Goal: Transaction & Acquisition: Purchase product/service

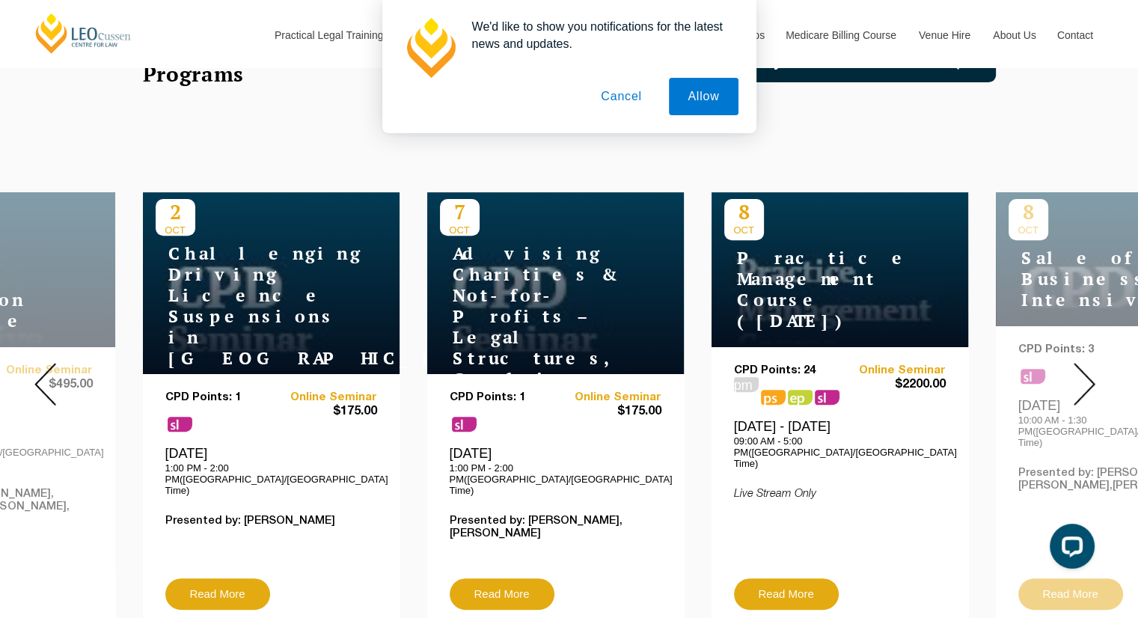
click at [624, 97] on button "Cancel" at bounding box center [621, 96] width 79 height 37
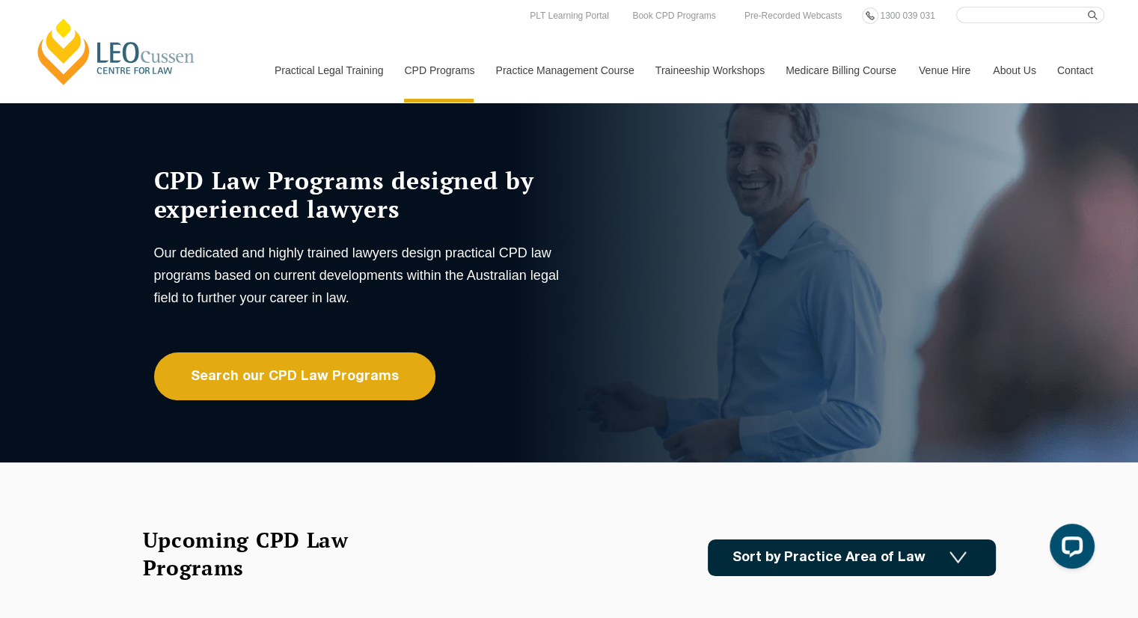
click at [114, 43] on link "[PERSON_NAME] Centre for Law" at bounding box center [116, 51] width 165 height 70
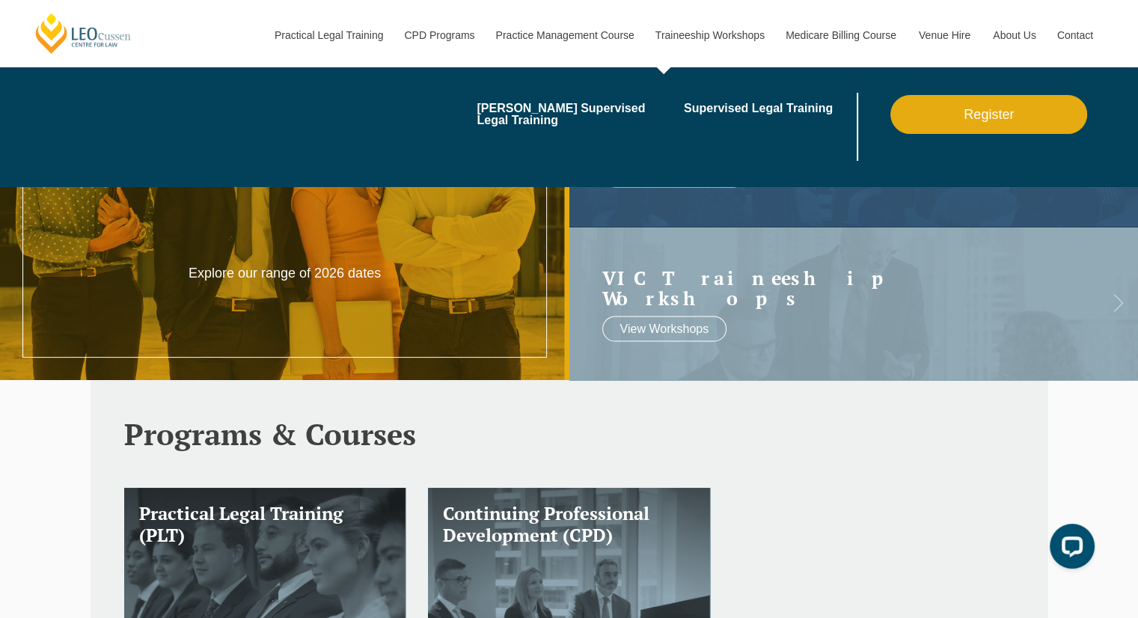
scroll to position [194, 0]
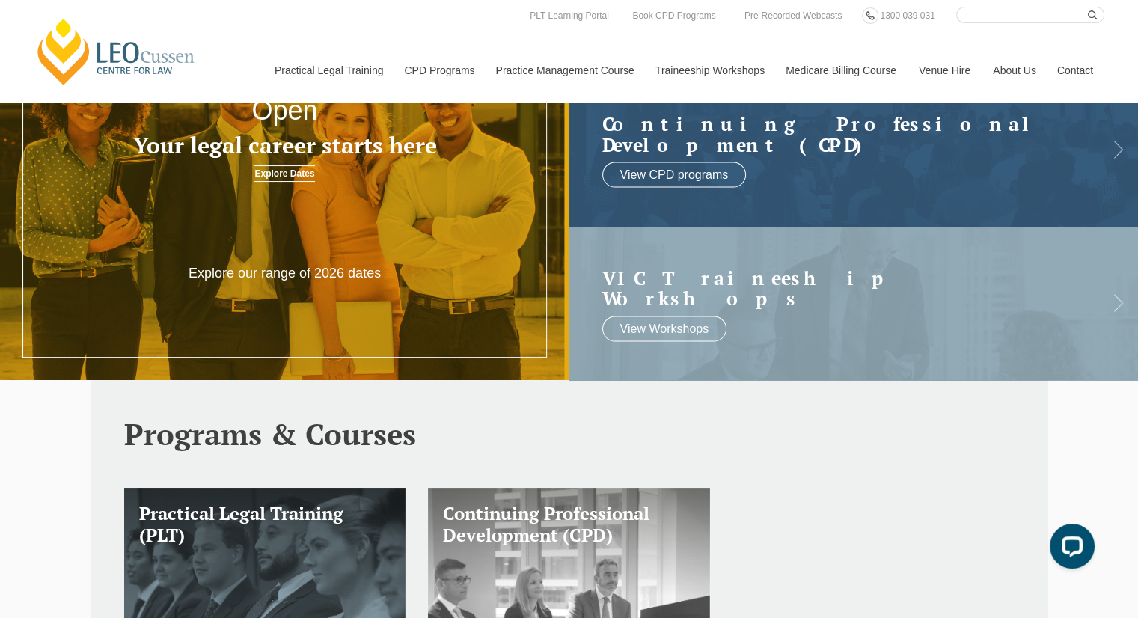
click at [561, 512] on h3 "Continuing Professional Development (CPD)" at bounding box center [569, 524] width 252 height 43
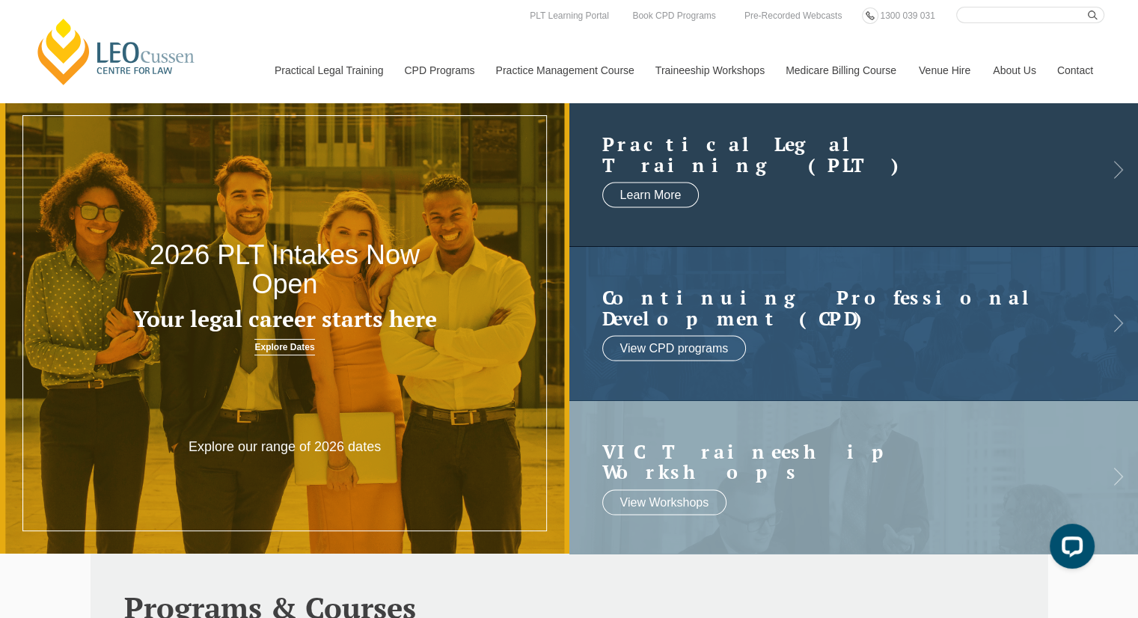
scroll to position [0, 0]
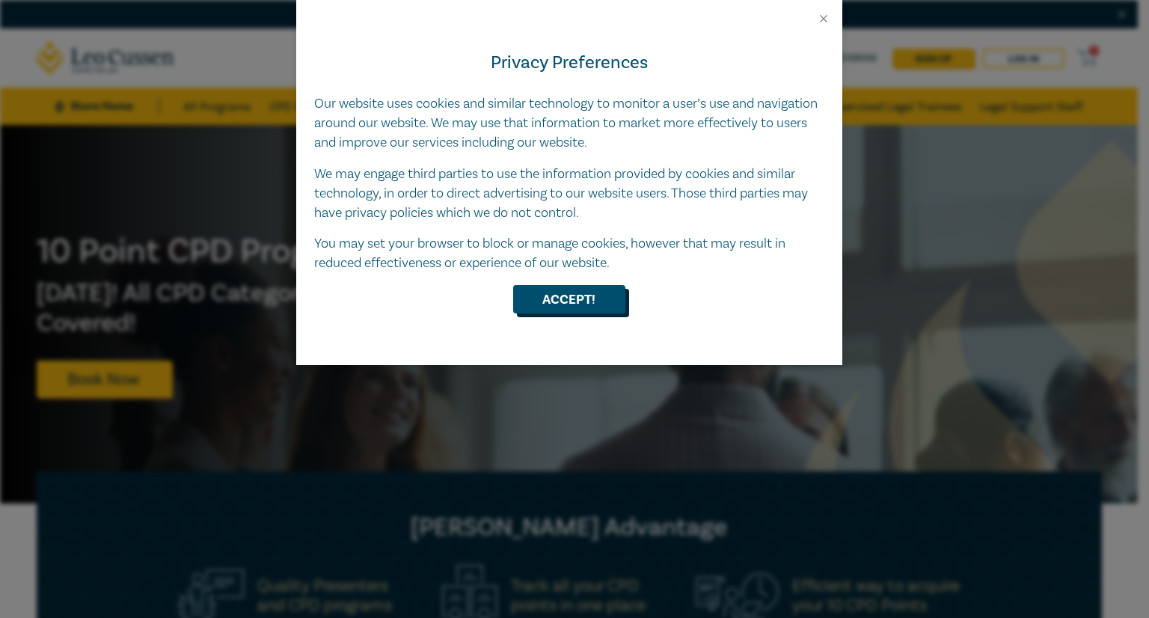
click at [597, 288] on button "Accept!" at bounding box center [569, 299] width 112 height 28
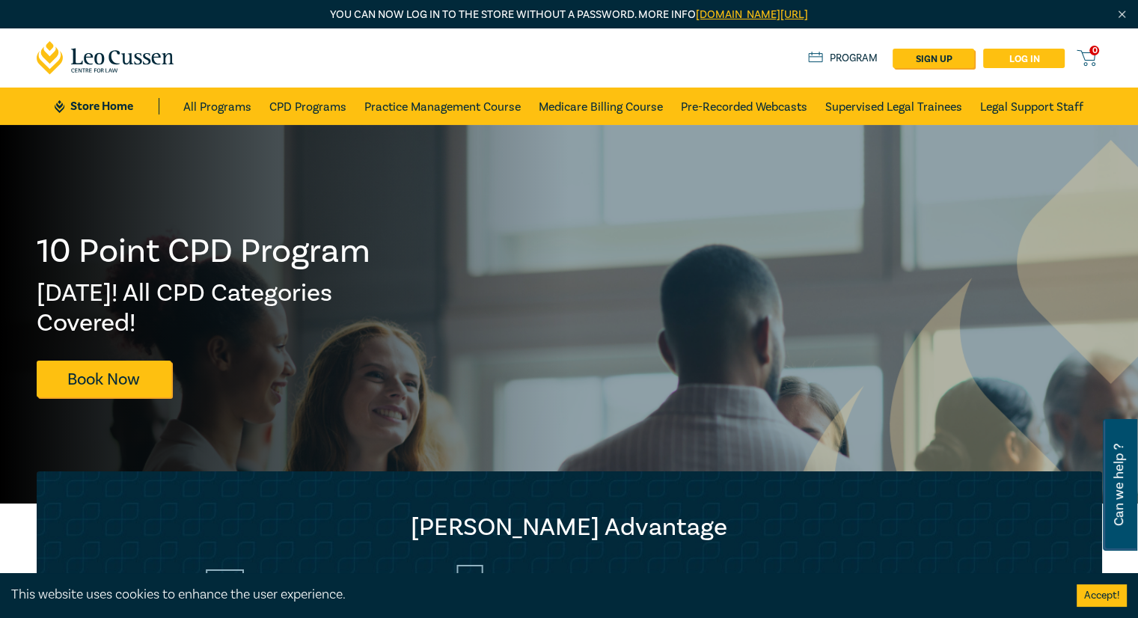
click at [1020, 56] on link "Log in" at bounding box center [1024, 58] width 82 height 19
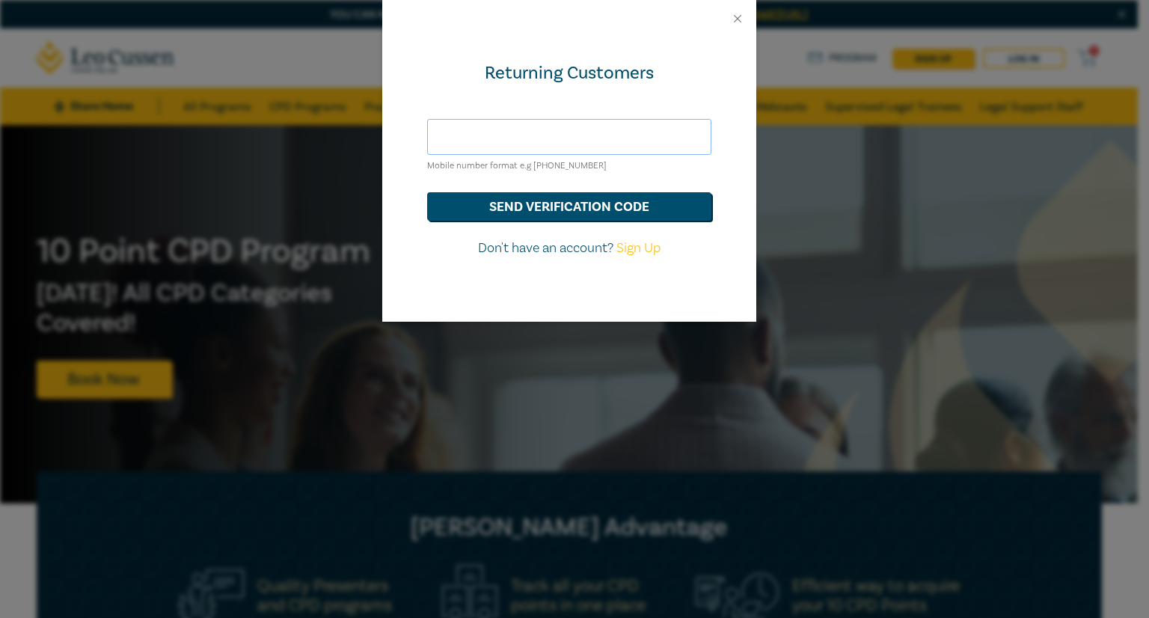
click at [640, 143] on input "text" at bounding box center [569, 137] width 284 height 36
click at [600, 206] on button "send verification code" at bounding box center [569, 206] width 284 height 28
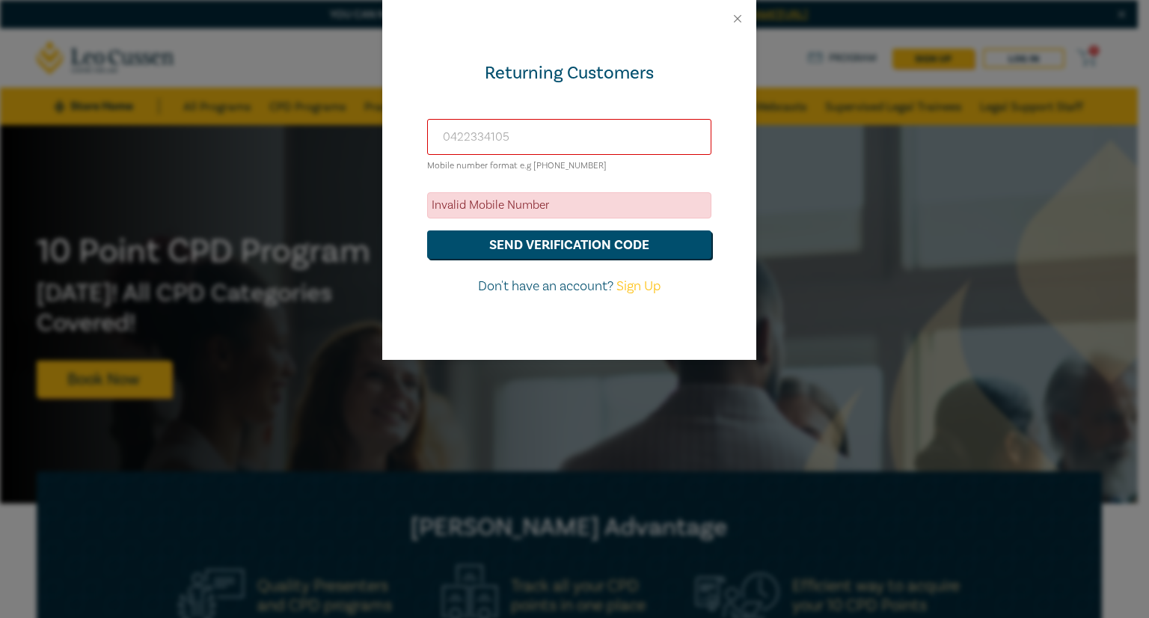
click at [446, 133] on input "0422334105" at bounding box center [569, 137] width 284 height 36
type input "+61422334105"
click at [509, 243] on button "send verification code" at bounding box center [569, 244] width 284 height 28
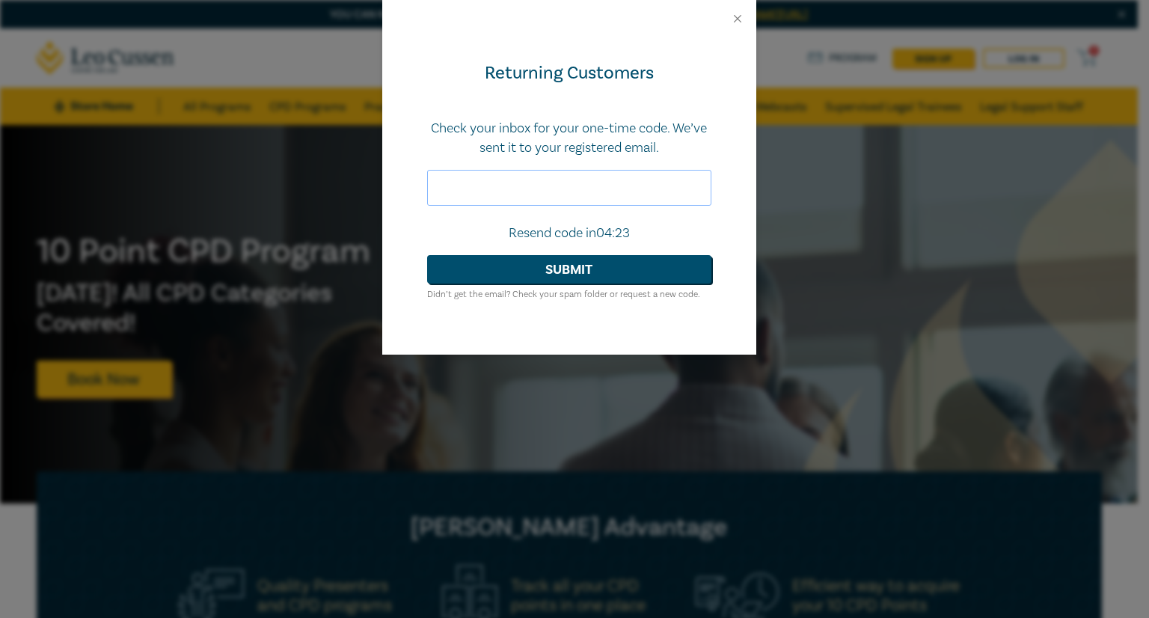
click at [480, 190] on input "text" at bounding box center [569, 188] width 284 height 36
type input "229657"
click at [512, 271] on button "Submit" at bounding box center [569, 269] width 284 height 28
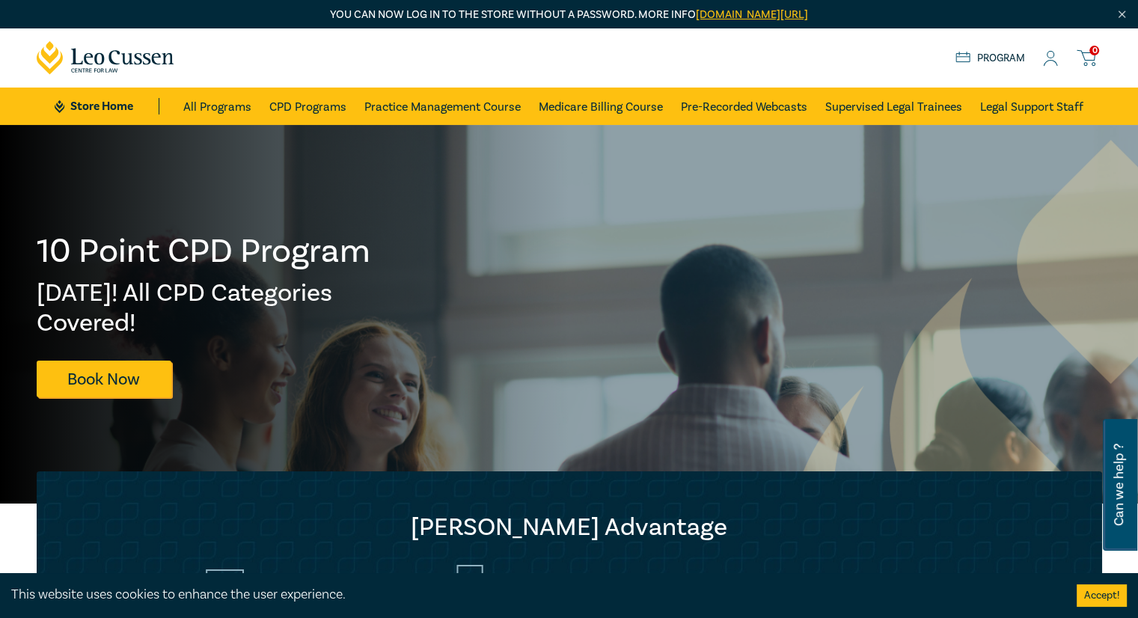
scroll to position [2, 0]
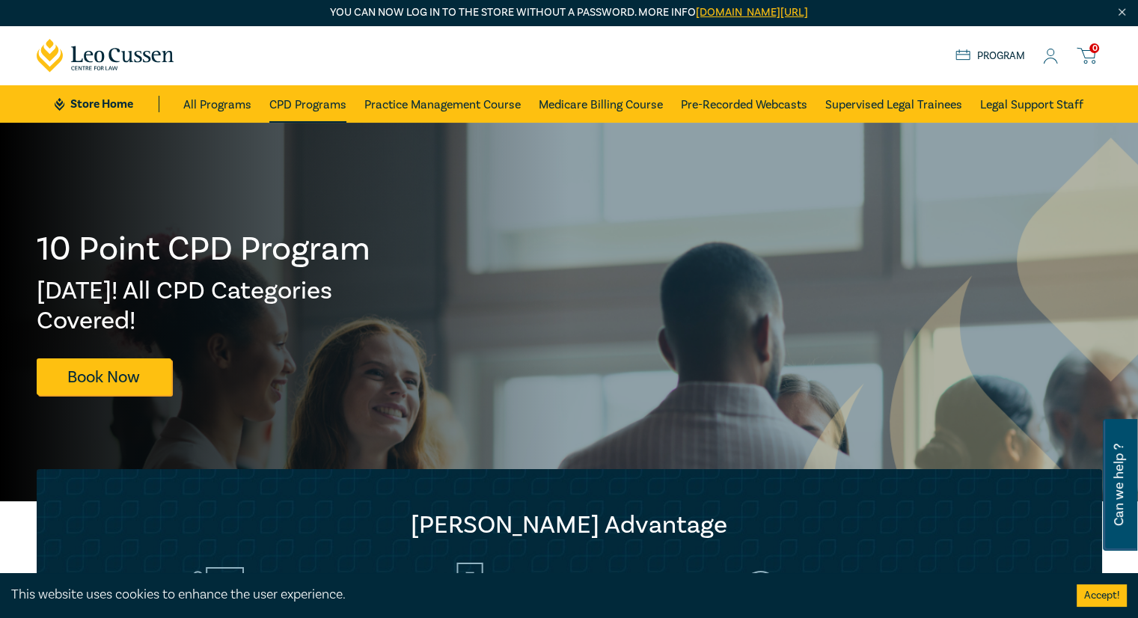
click at [284, 102] on link "CPD Programs" at bounding box center [307, 103] width 77 height 37
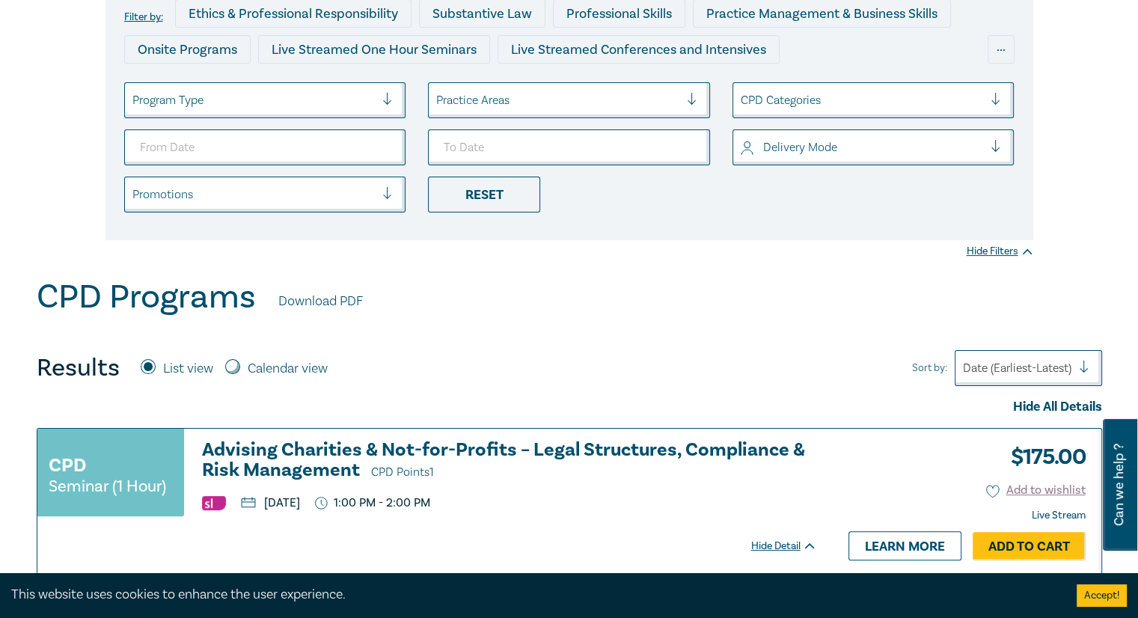
scroll to position [245, 0]
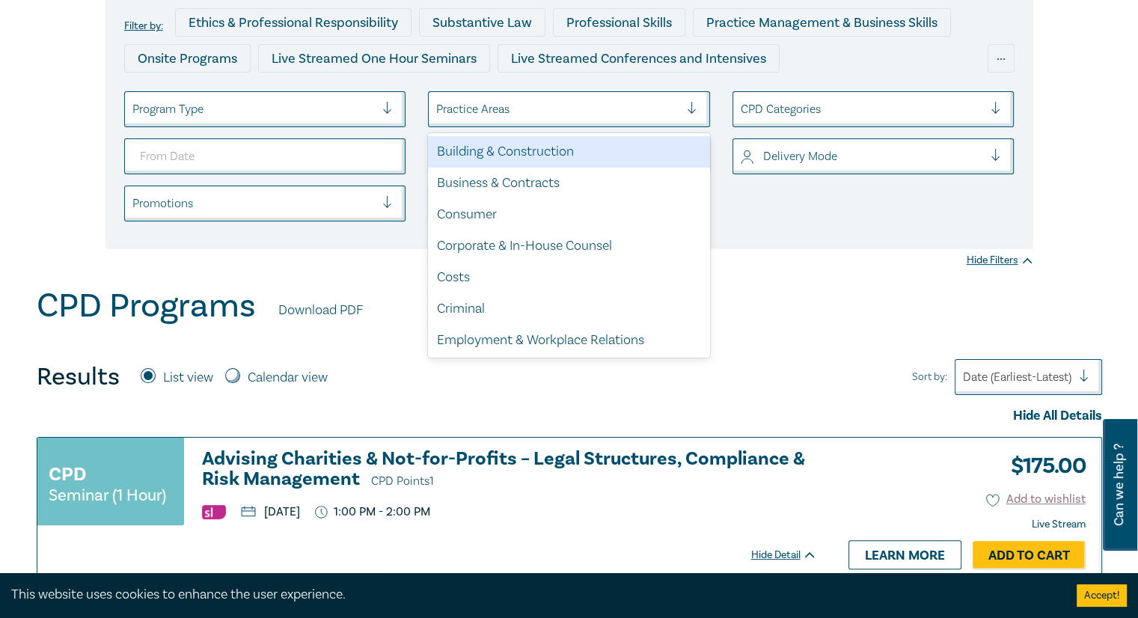
click at [455, 114] on div at bounding box center [557, 108] width 243 height 19
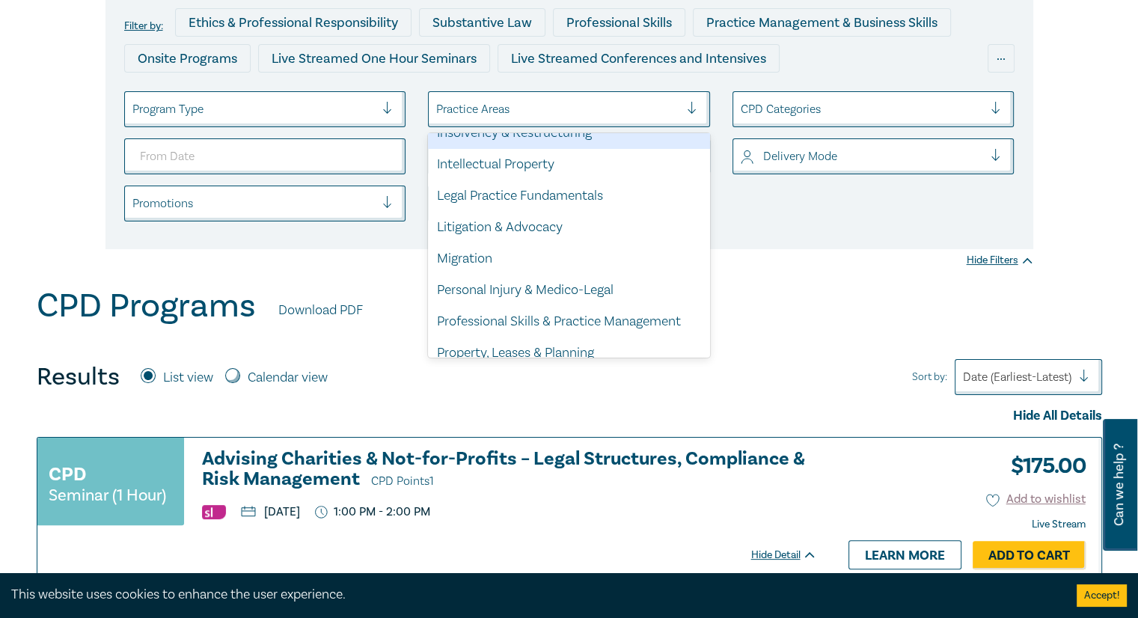
scroll to position [365, 0]
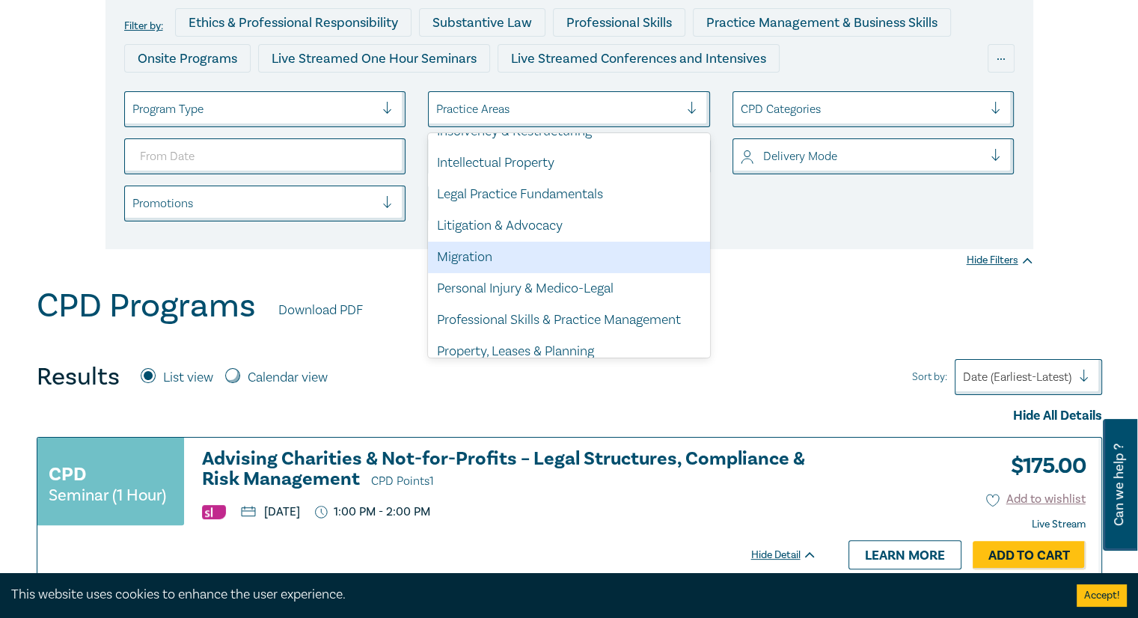
click at [499, 264] on div "Migration" at bounding box center [569, 257] width 282 height 31
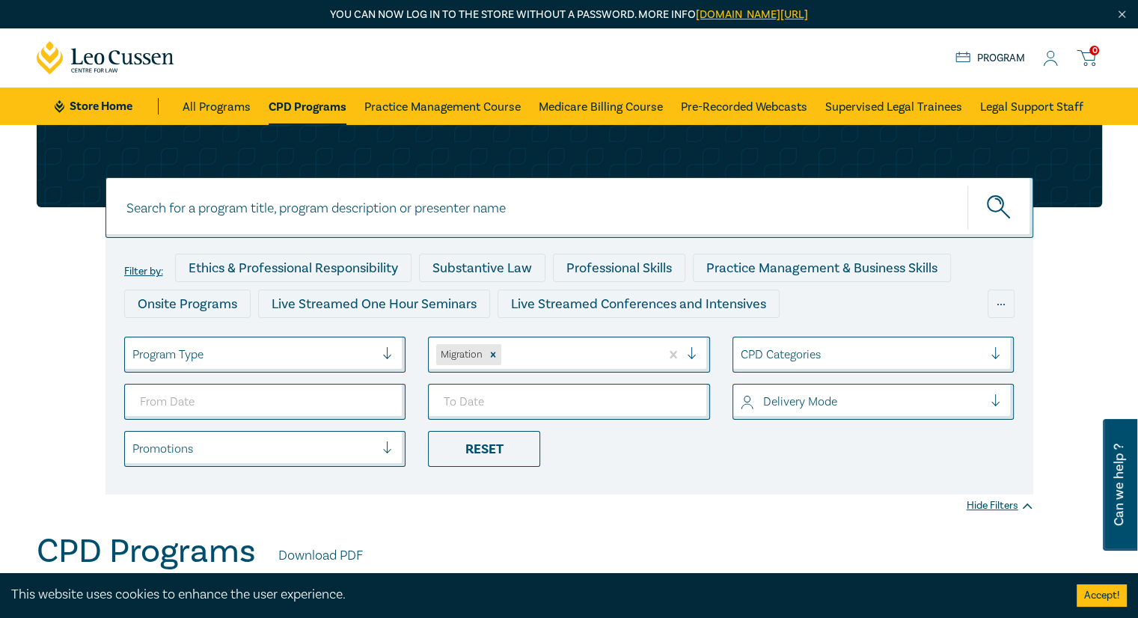
click at [1046, 60] on icon at bounding box center [1050, 59] width 15 height 16
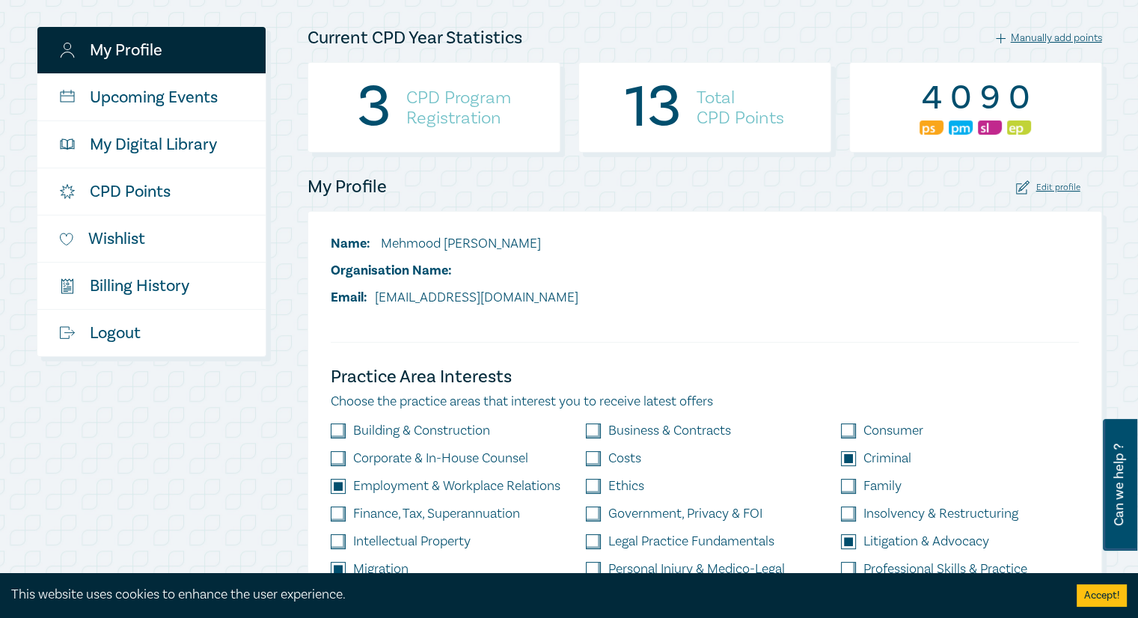
scroll to position [241, 0]
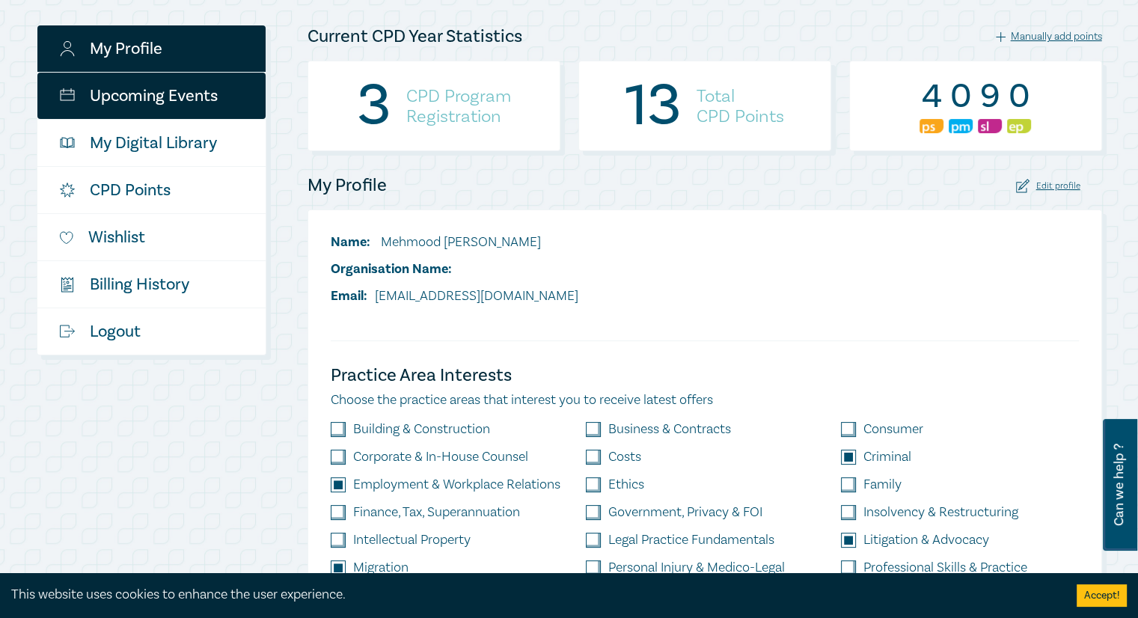
click at [180, 96] on link "Upcoming Events" at bounding box center [151, 96] width 228 height 46
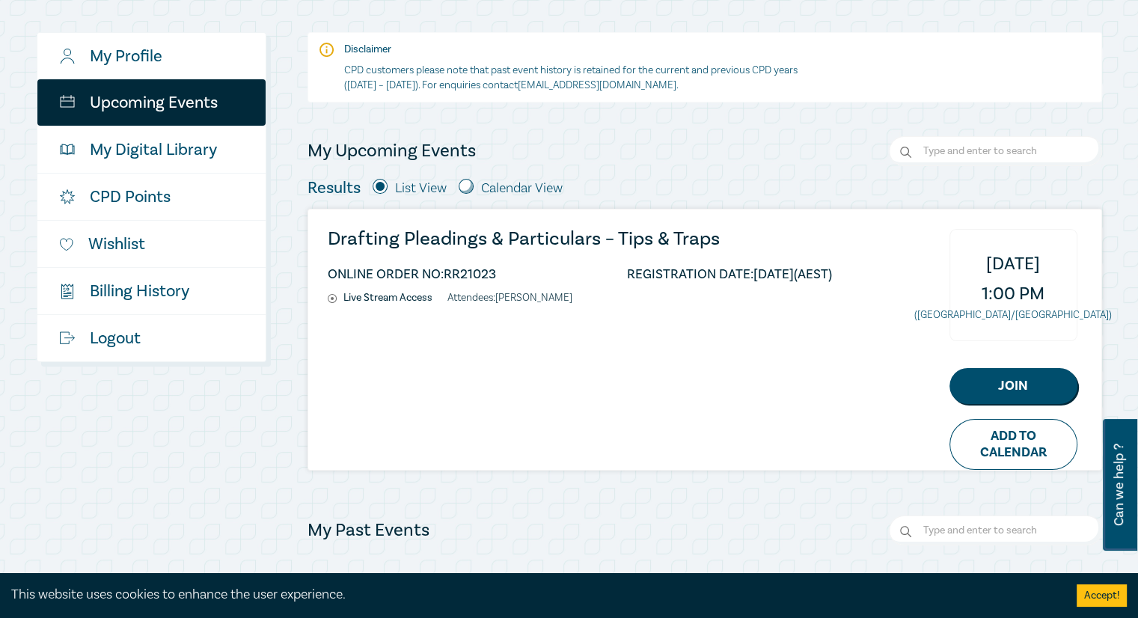
scroll to position [159, 0]
click at [836, 530] on div "My Past Events" at bounding box center [704, 530] width 794 height 30
click at [1019, 436] on link "Add to Calendar" at bounding box center [1013, 444] width 128 height 51
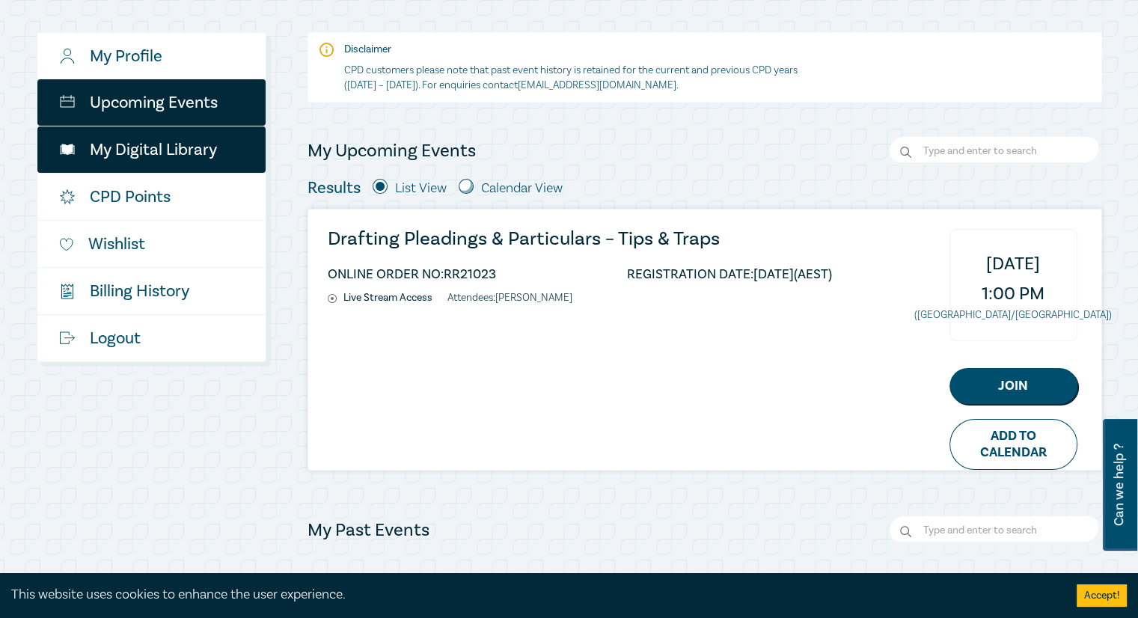
click at [221, 152] on link "My Digital Library" at bounding box center [151, 149] width 228 height 46
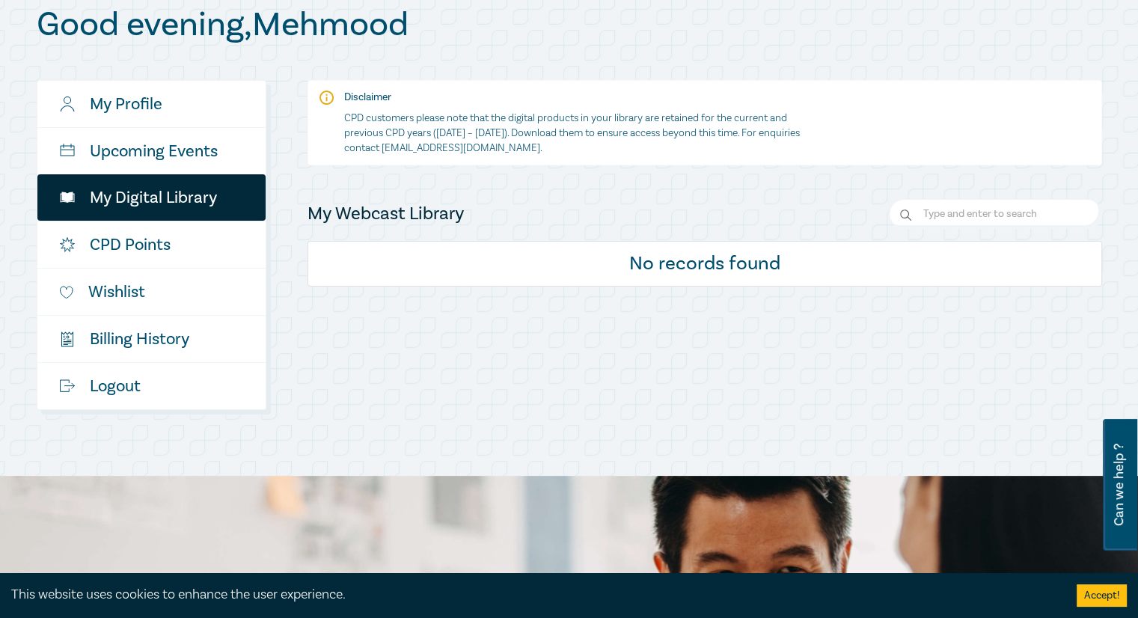
scroll to position [187, 0]
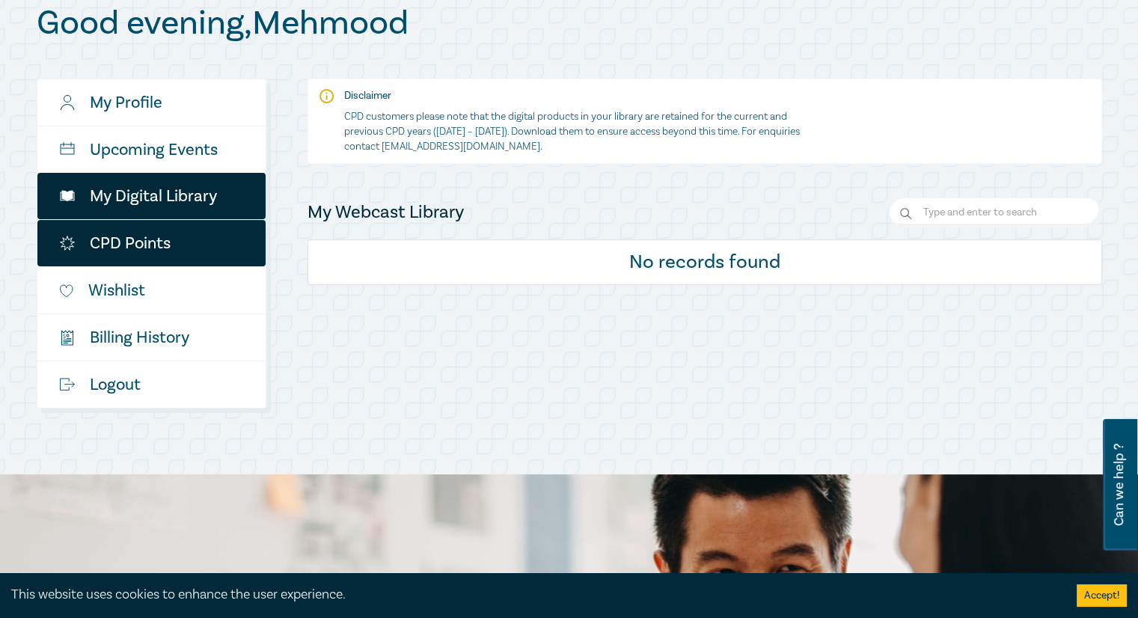
click at [151, 236] on link "CPD Points" at bounding box center [151, 243] width 228 height 46
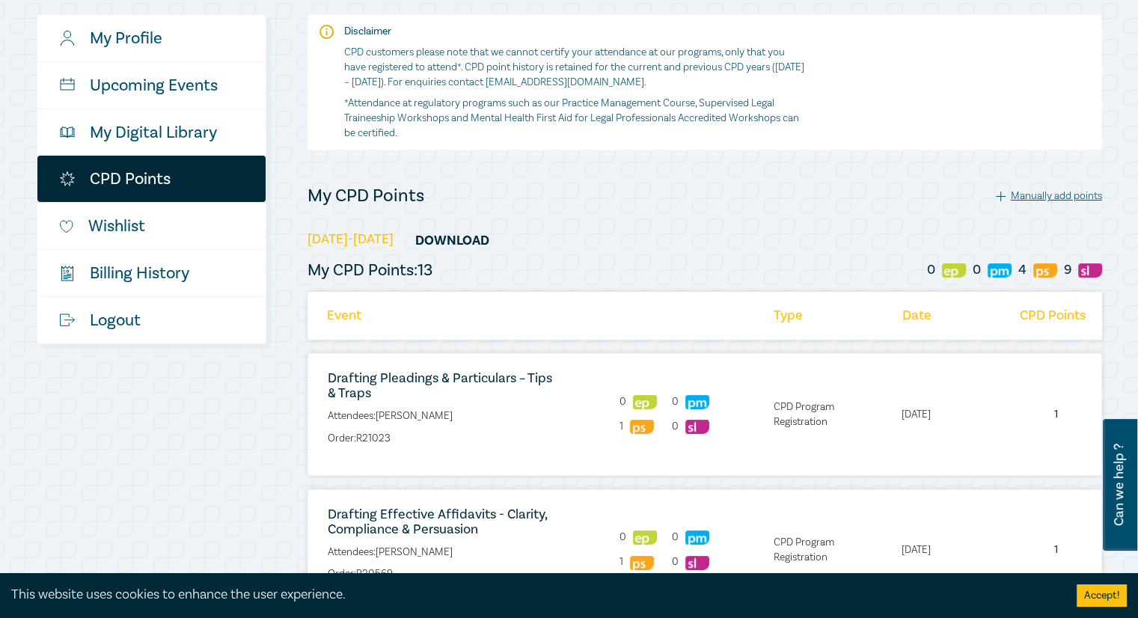
scroll to position [179, 0]
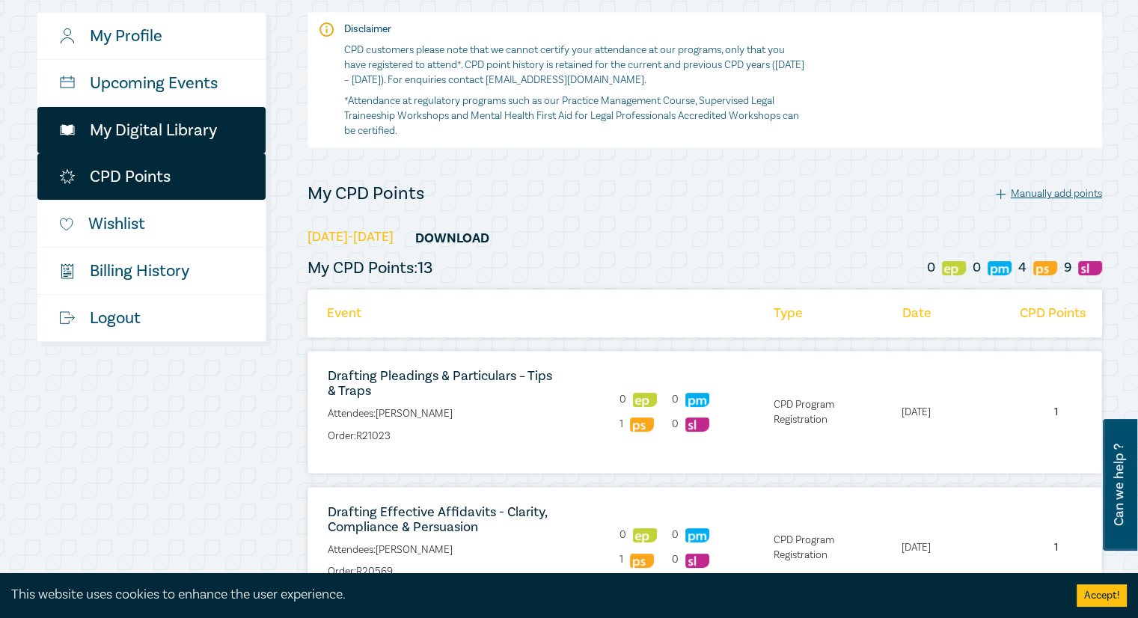
click at [171, 139] on link "My Digital Library" at bounding box center [151, 130] width 228 height 46
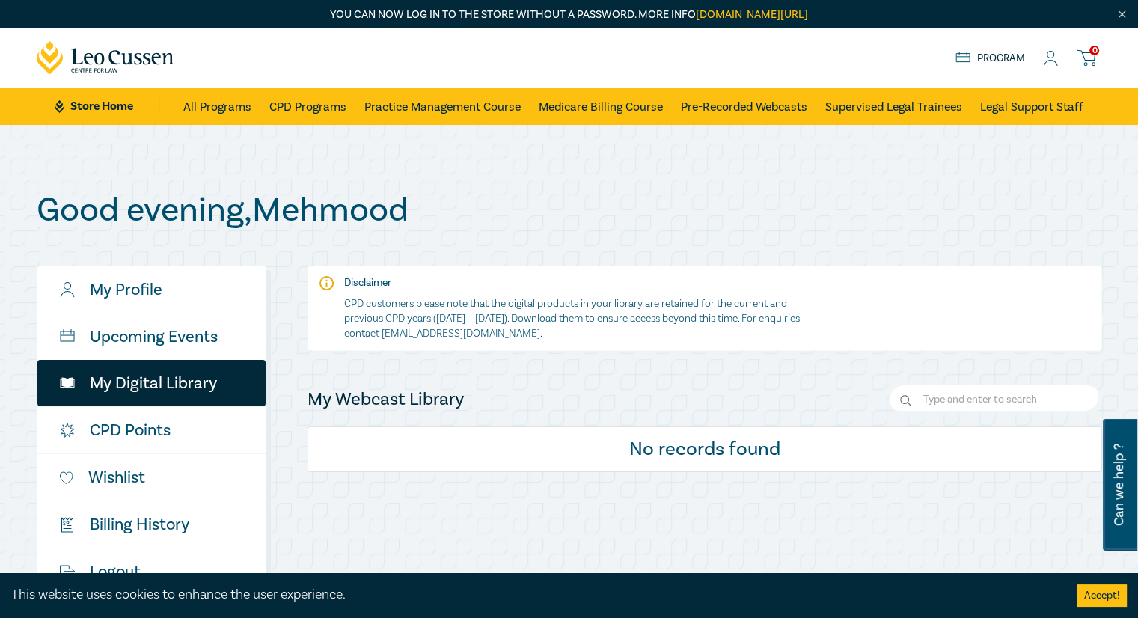
click at [123, 58] on icon at bounding box center [127, 59] width 13 height 12
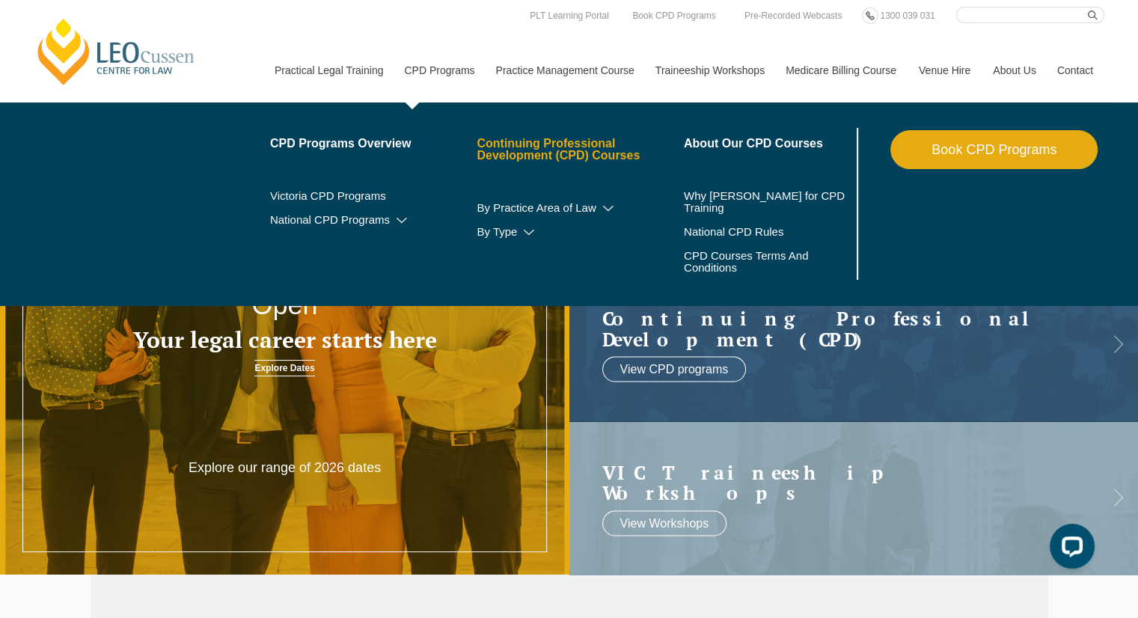
click at [545, 152] on link "Continuing Professional Development (CPD) Courses" at bounding box center [580, 150] width 207 height 24
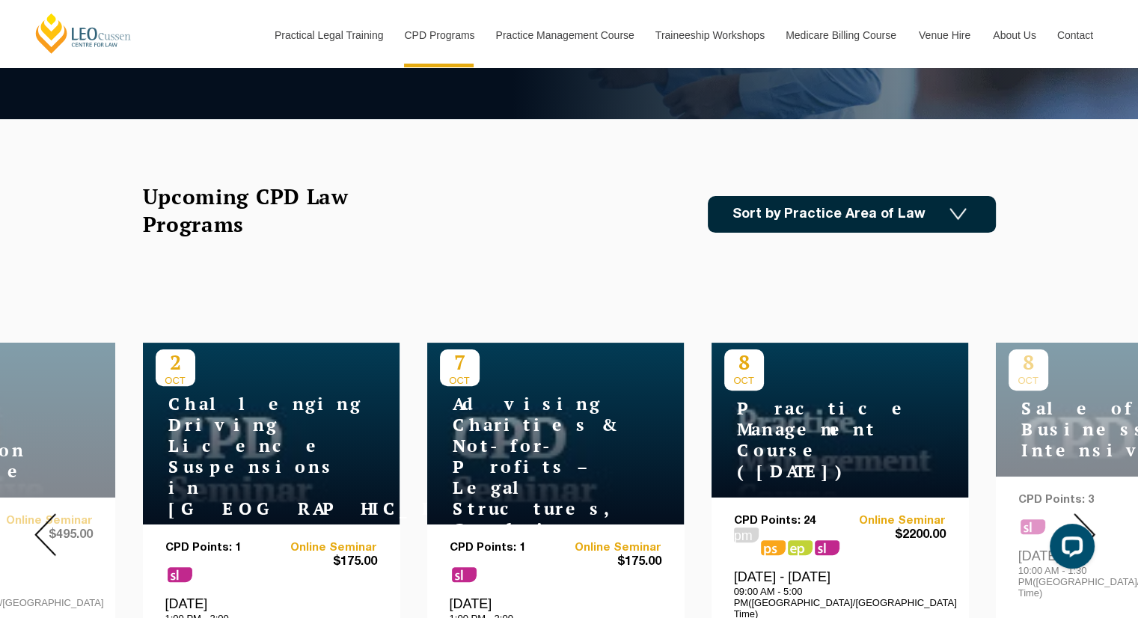
click at [948, 215] on link "Sort by Practice Area of Law" at bounding box center [852, 214] width 288 height 37
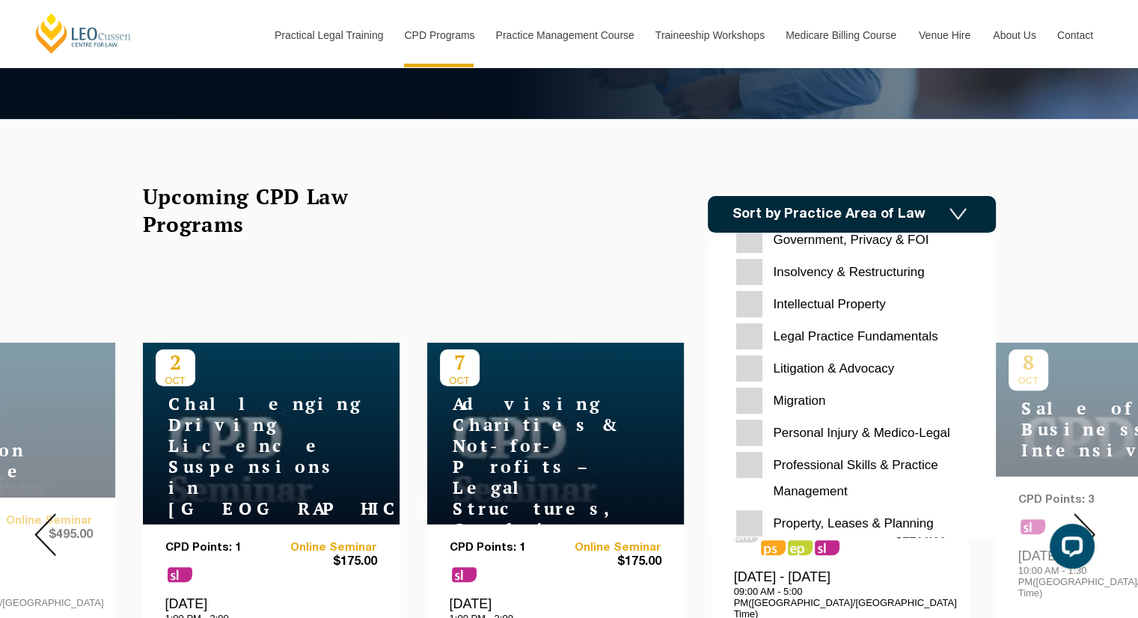
scroll to position [370, 0]
click at [801, 403] on input "Migration" at bounding box center [851, 401] width 231 height 26
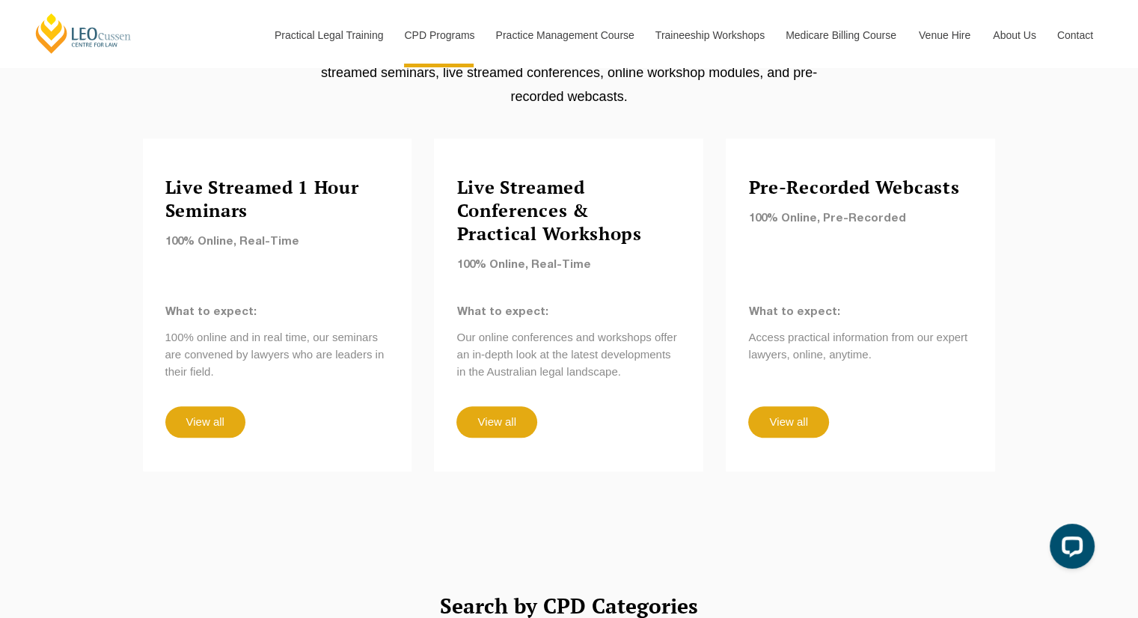
scroll to position [1299, 0]
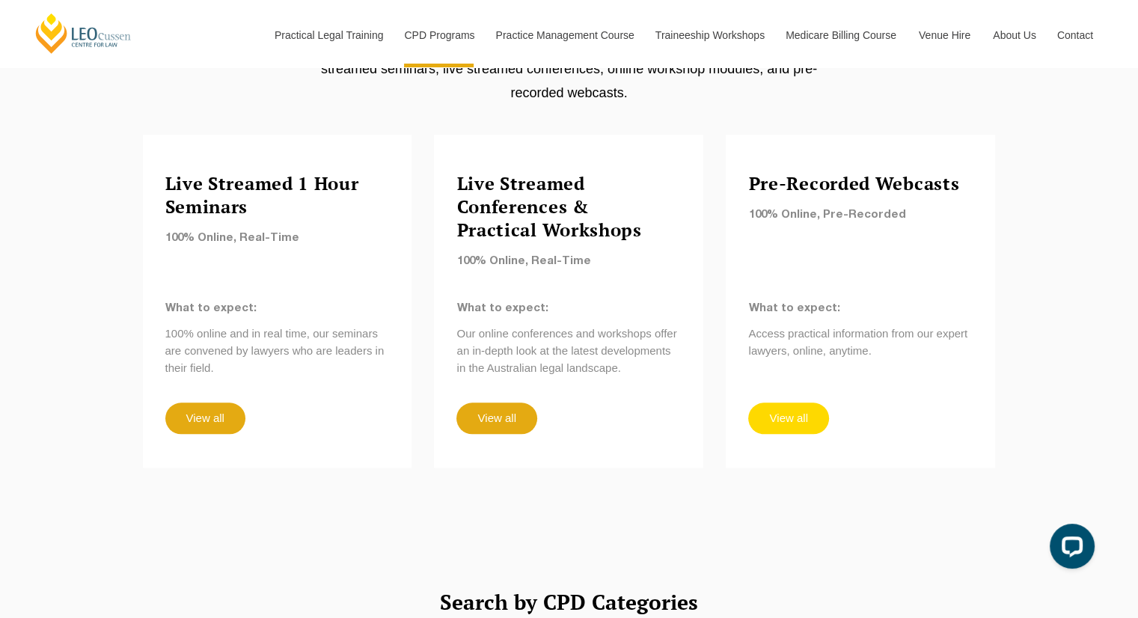
click at [801, 402] on link "View all" at bounding box center [788, 417] width 80 height 31
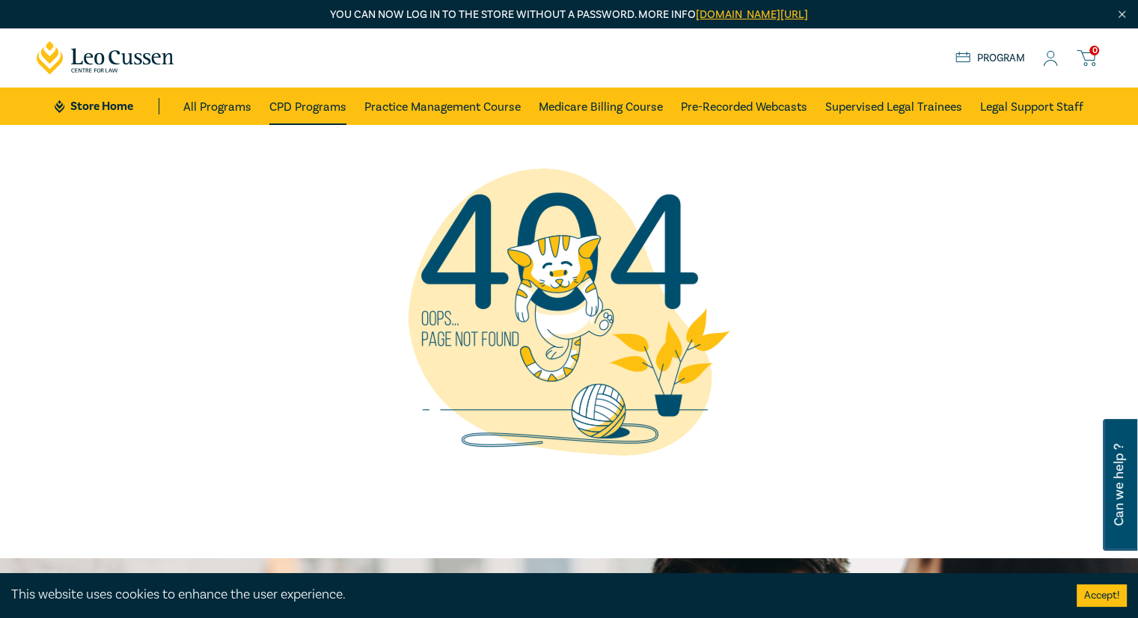
click at [309, 111] on link "CPD Programs" at bounding box center [307, 106] width 77 height 37
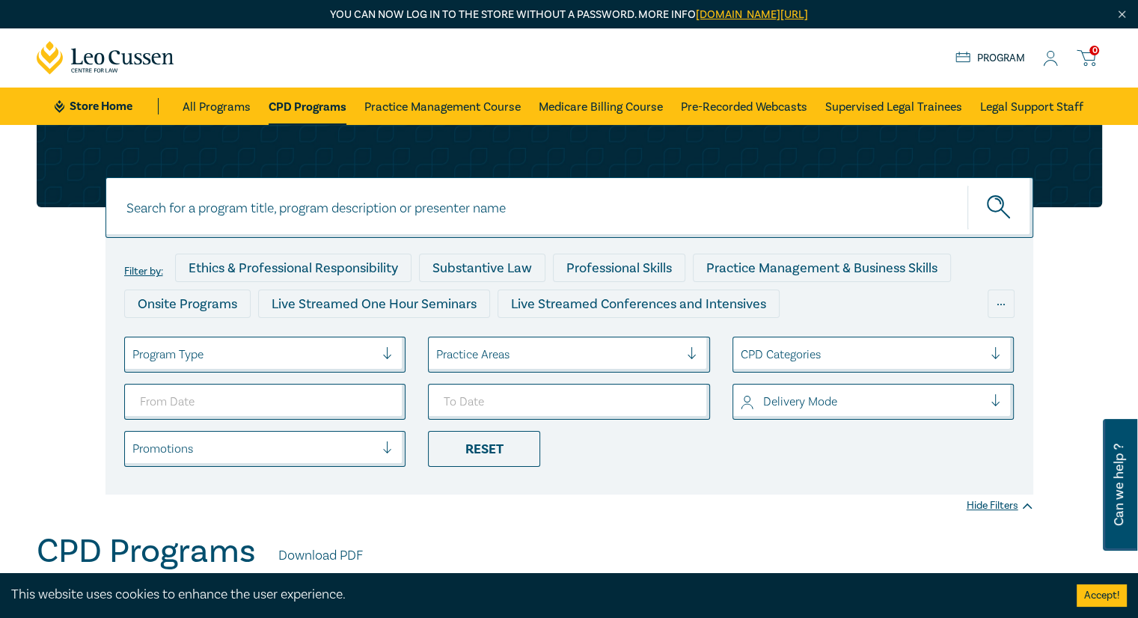
click at [601, 355] on div at bounding box center [557, 354] width 243 height 19
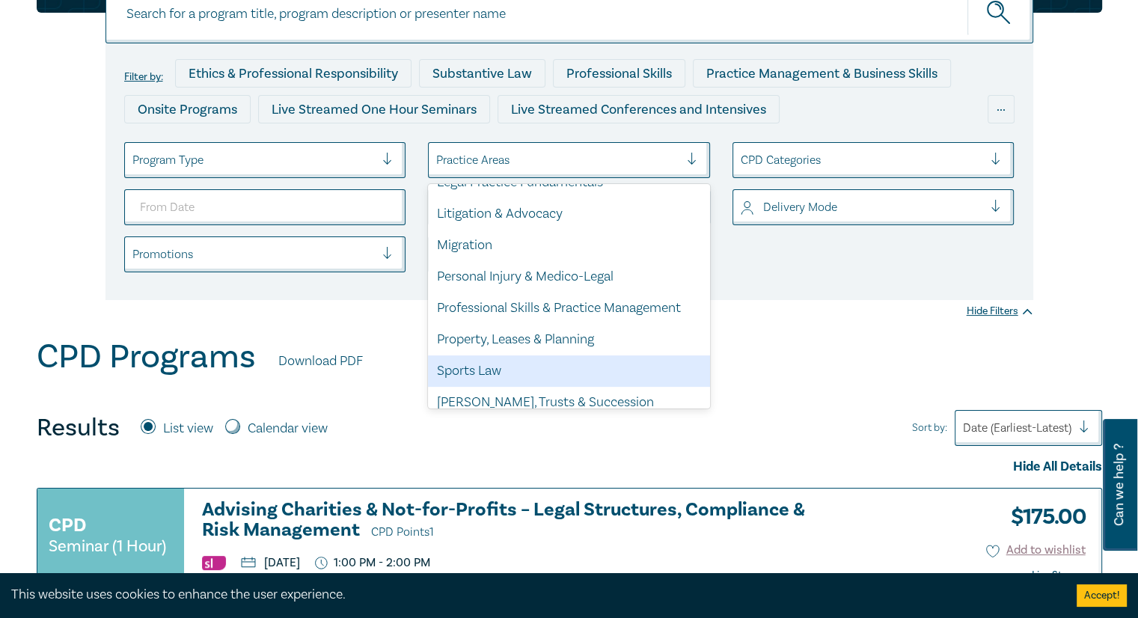
scroll to position [404, 0]
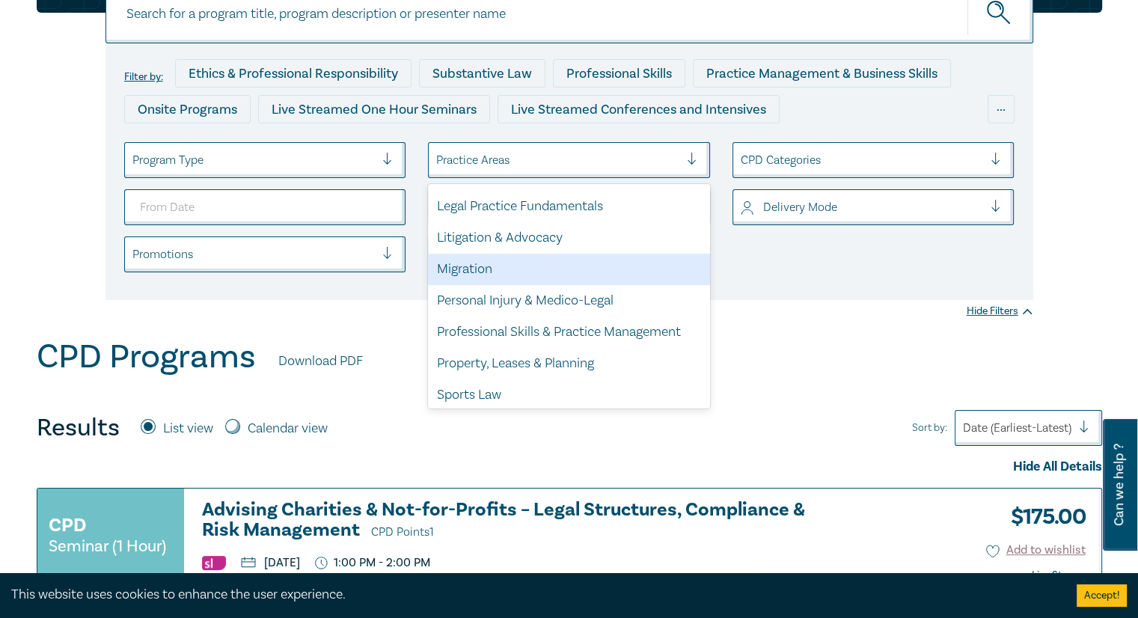
click at [533, 275] on div "Migration" at bounding box center [569, 269] width 282 height 31
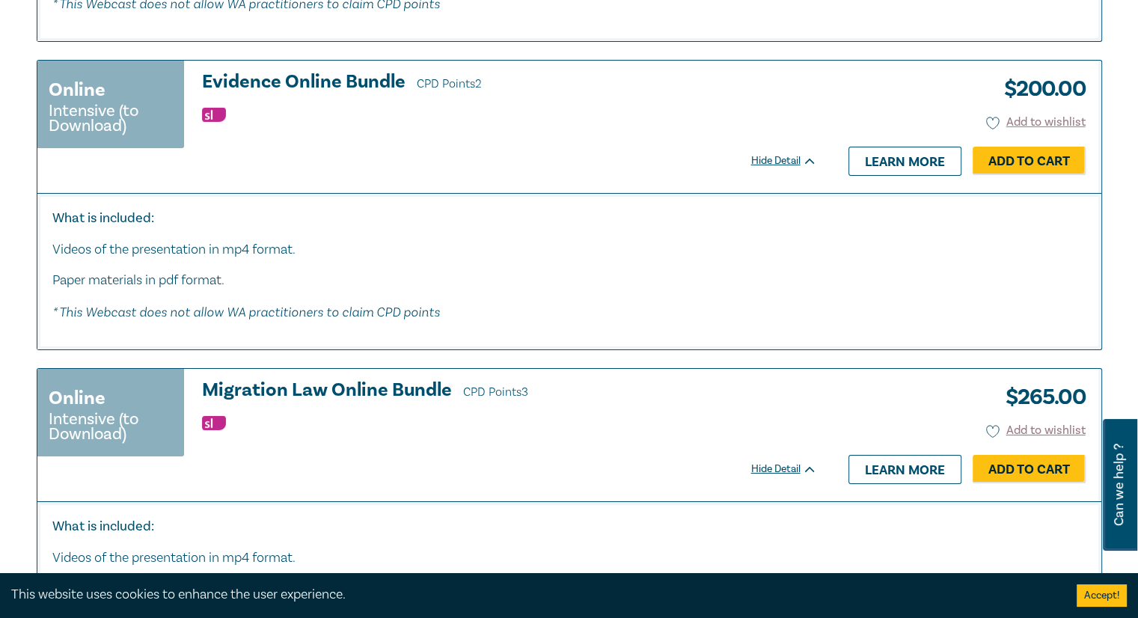
scroll to position [5153, 0]
click at [384, 390] on h3 "Migration Law Online Bundle CPD Points 3" at bounding box center [509, 391] width 615 height 22
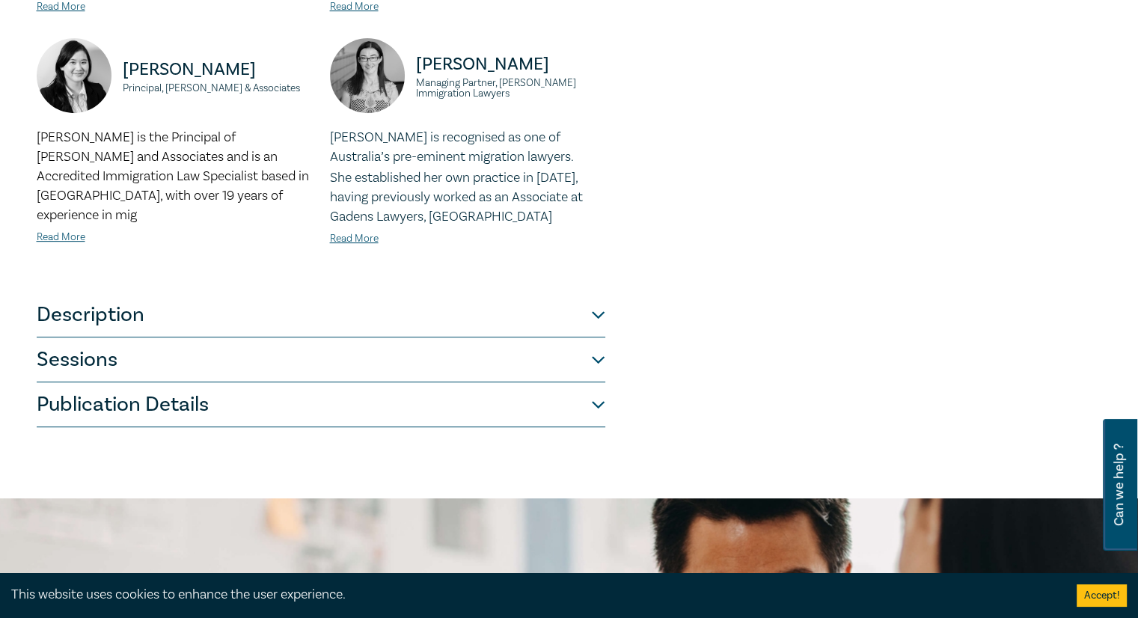
scroll to position [607, 0]
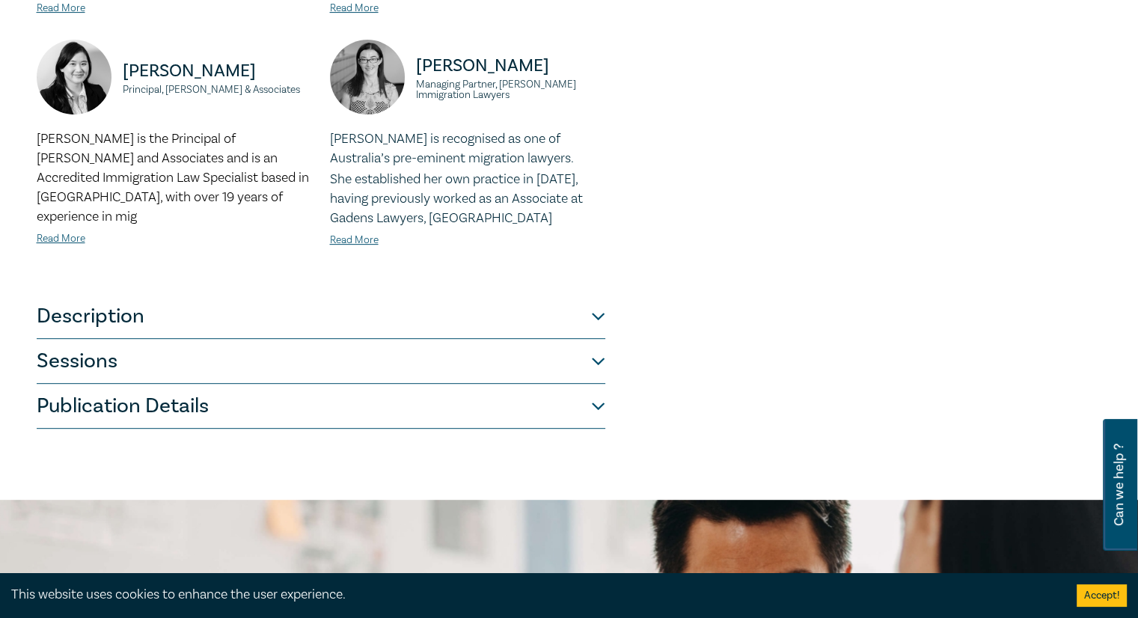
click at [584, 329] on button "Description" at bounding box center [321, 316] width 569 height 45
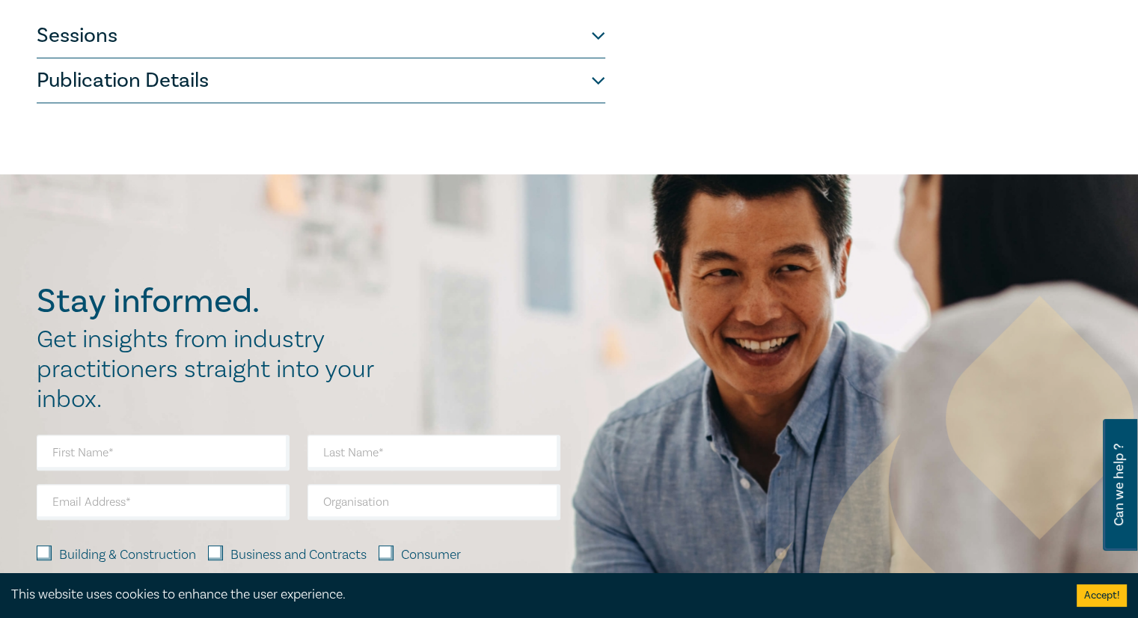
click at [584, 329] on div "Stay informed. Get insights from industry practitioners straight into your inbo…" at bounding box center [569, 478] width 1083 height 392
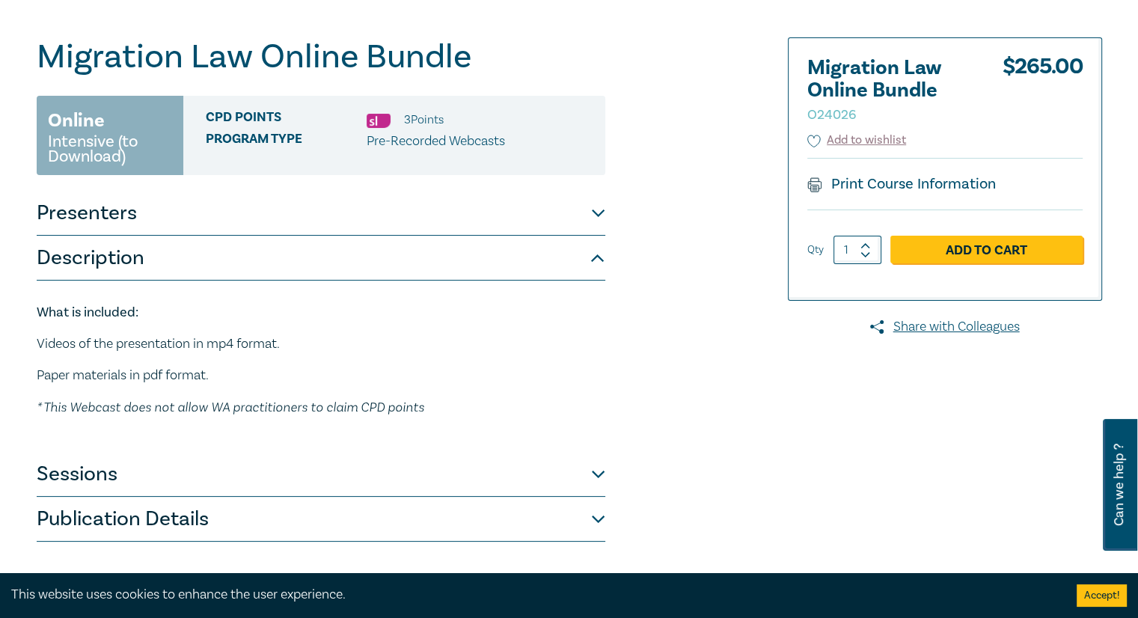
scroll to position [157, 0]
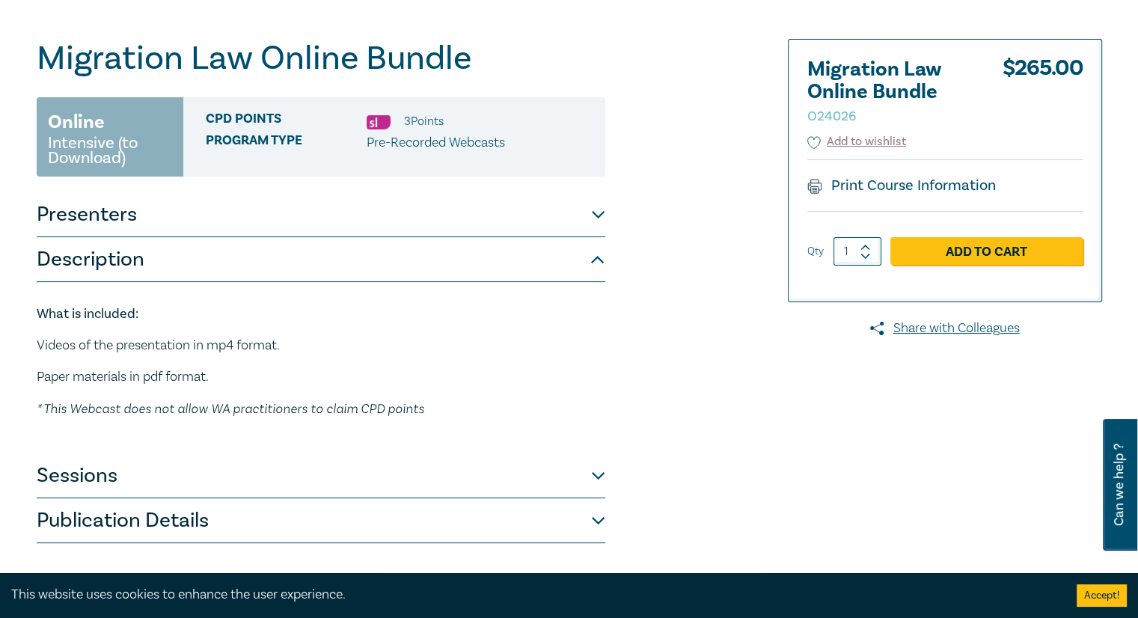
click at [593, 213] on button "Presenters" at bounding box center [321, 214] width 569 height 45
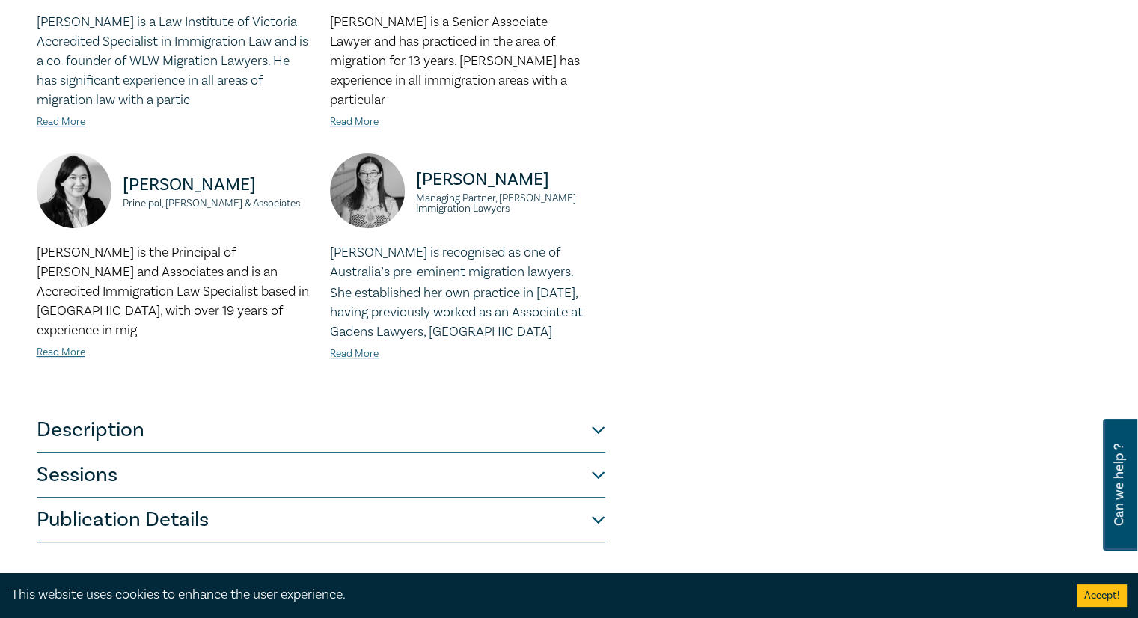
scroll to position [715, 0]
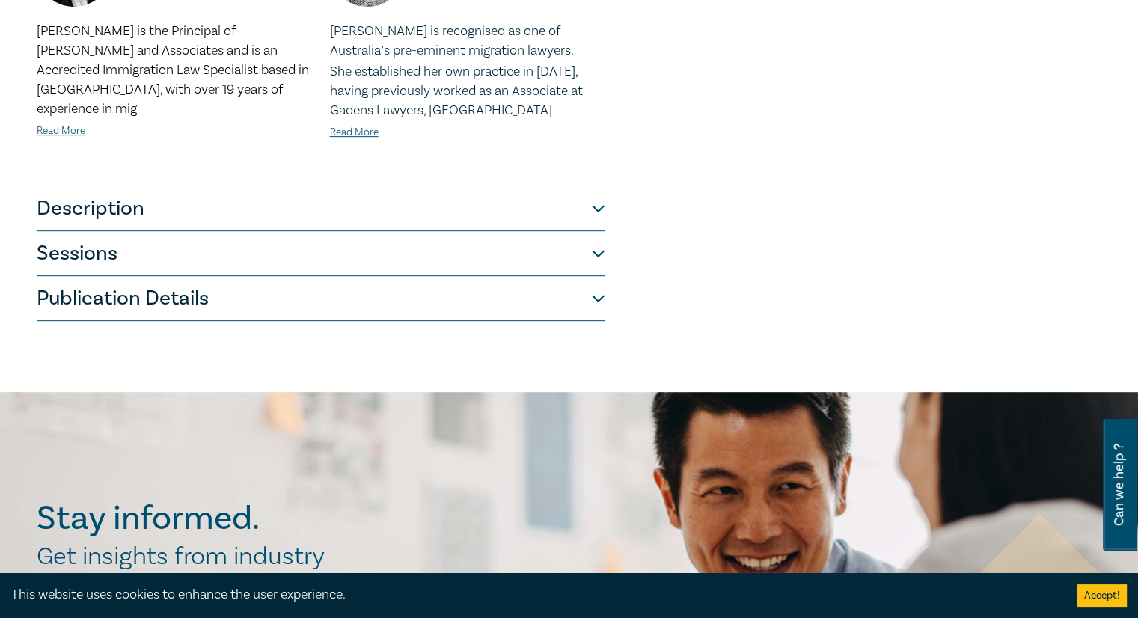
click at [591, 210] on button "Description" at bounding box center [321, 208] width 569 height 45
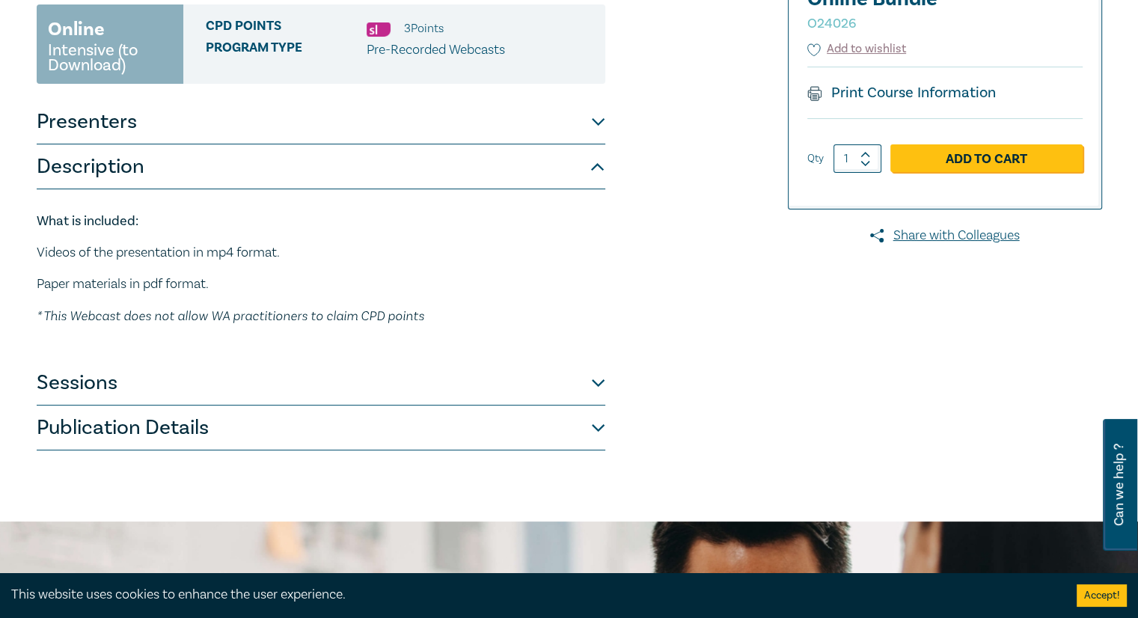
scroll to position [251, 0]
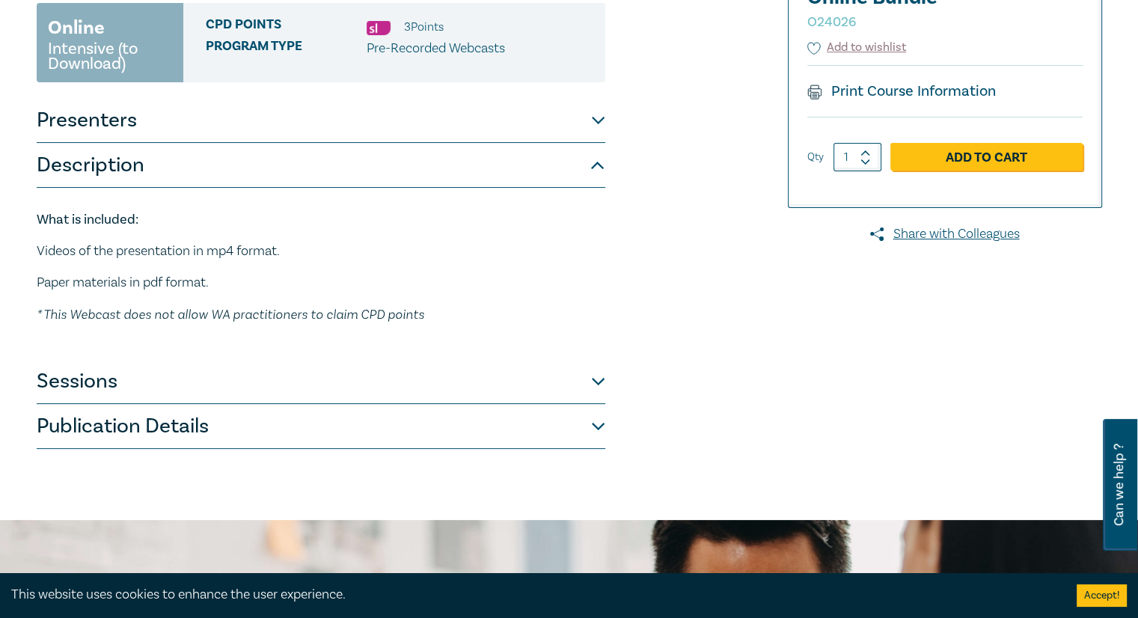
click at [593, 377] on button "Sessions" at bounding box center [321, 381] width 569 height 45
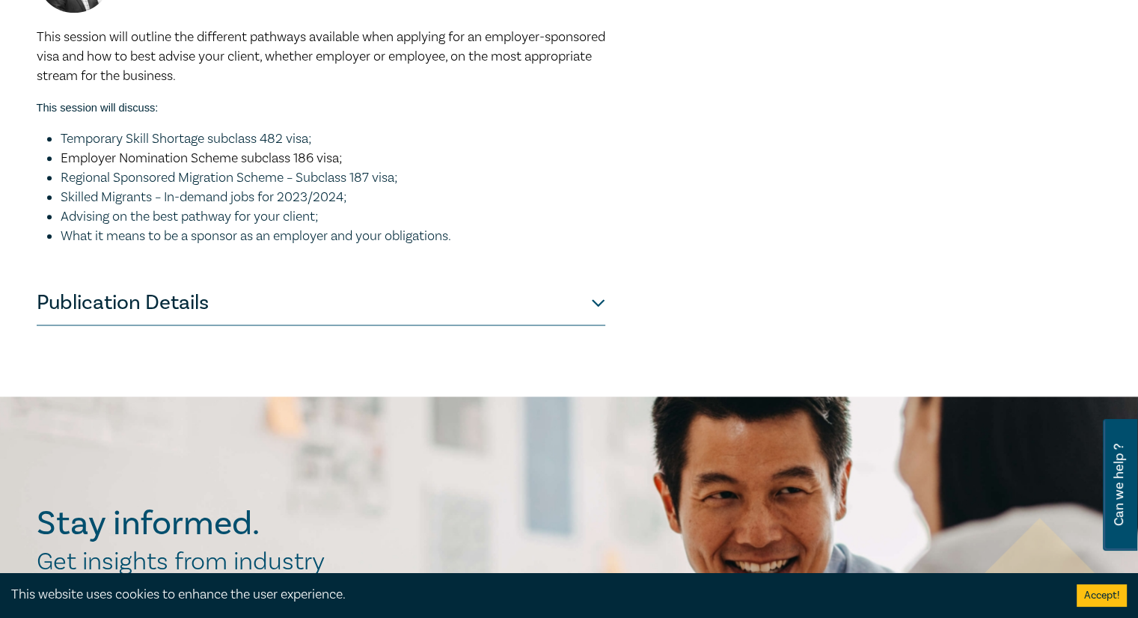
scroll to position [1535, 0]
click at [597, 322] on button "Publication Details" at bounding box center [321, 303] width 569 height 45
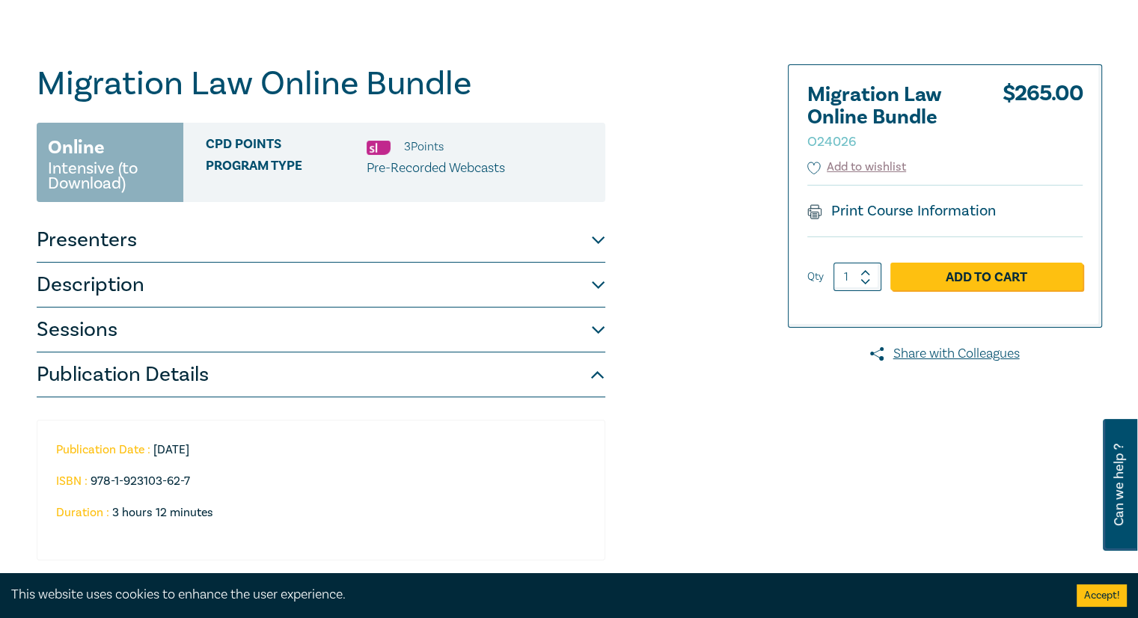
scroll to position [133, 0]
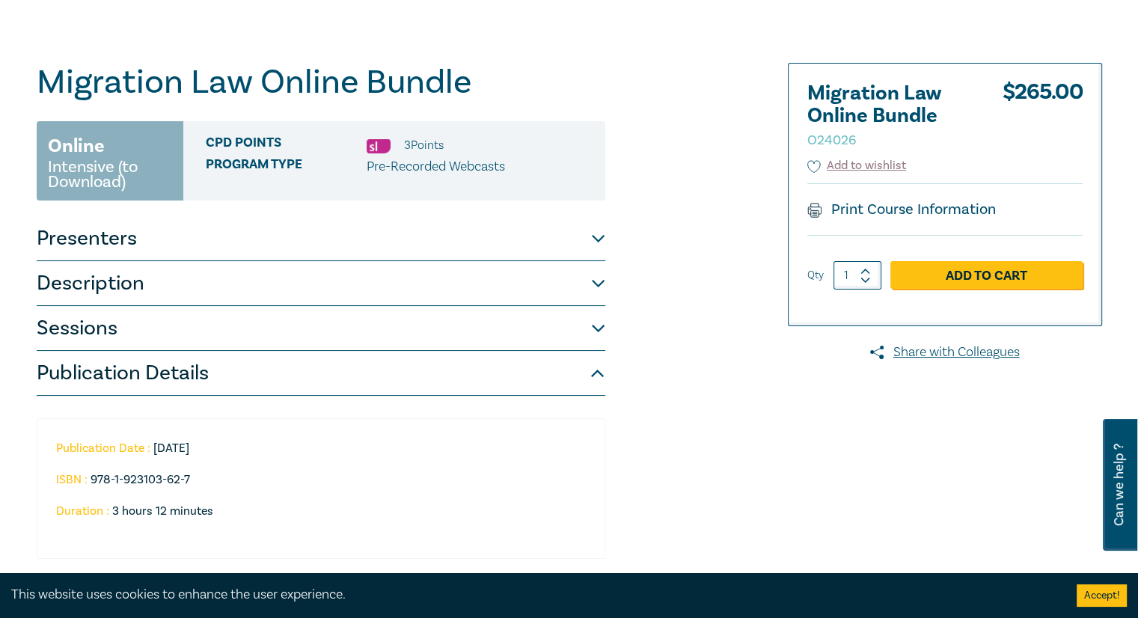
click at [587, 238] on button "Presenters" at bounding box center [321, 238] width 569 height 45
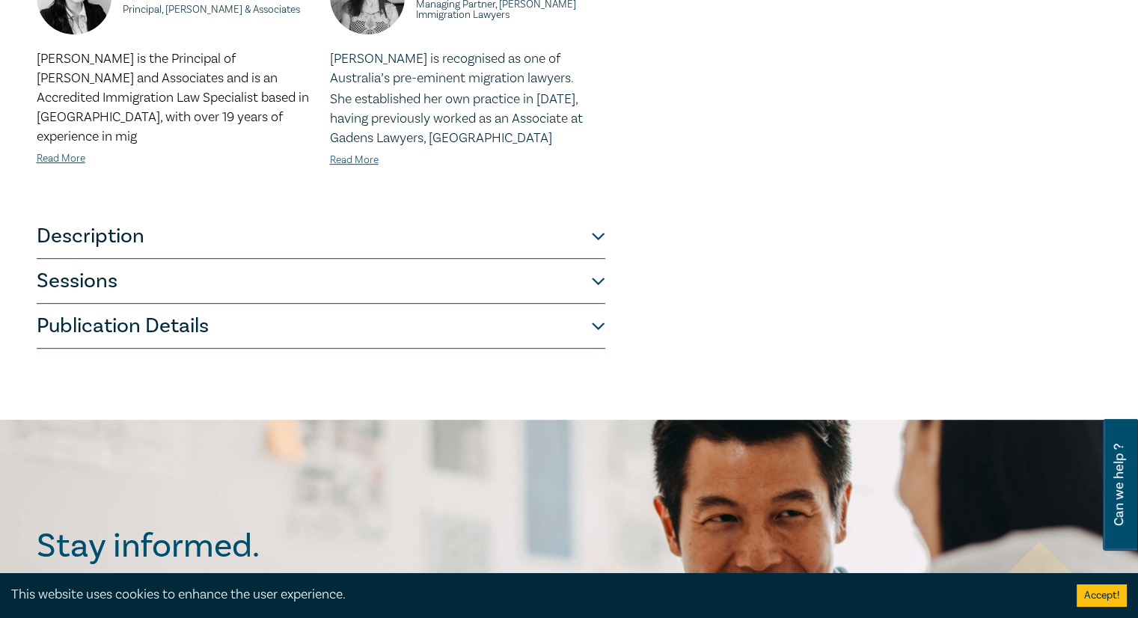
scroll to position [688, 0]
click at [594, 285] on button "Sessions" at bounding box center [321, 280] width 569 height 45
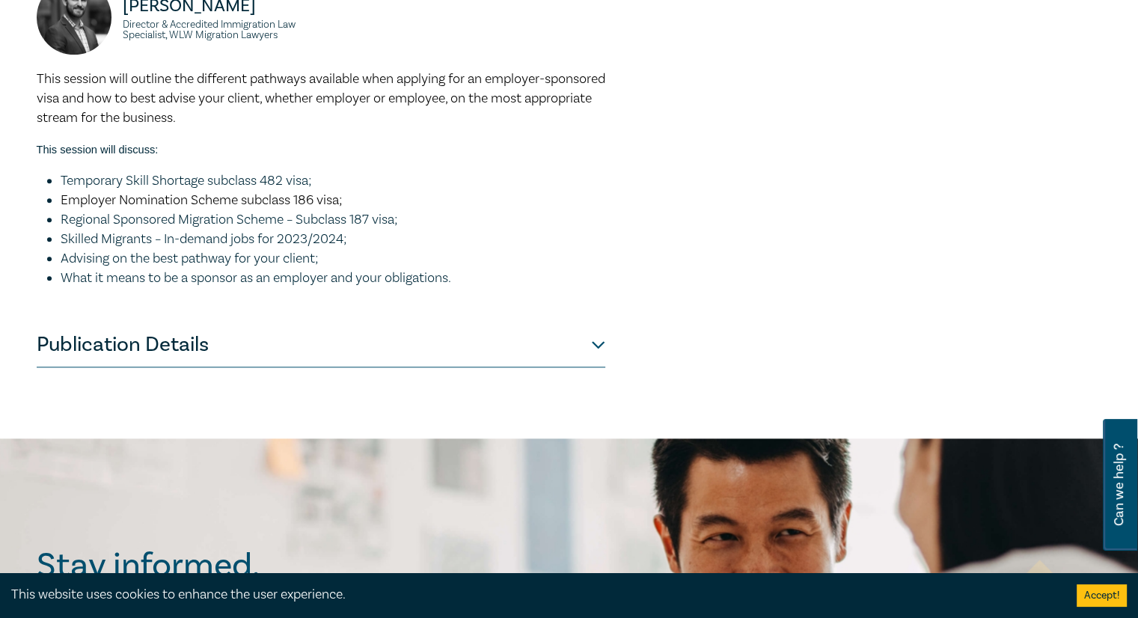
scroll to position [1494, 0]
